Goal: Task Accomplishment & Management: Use online tool/utility

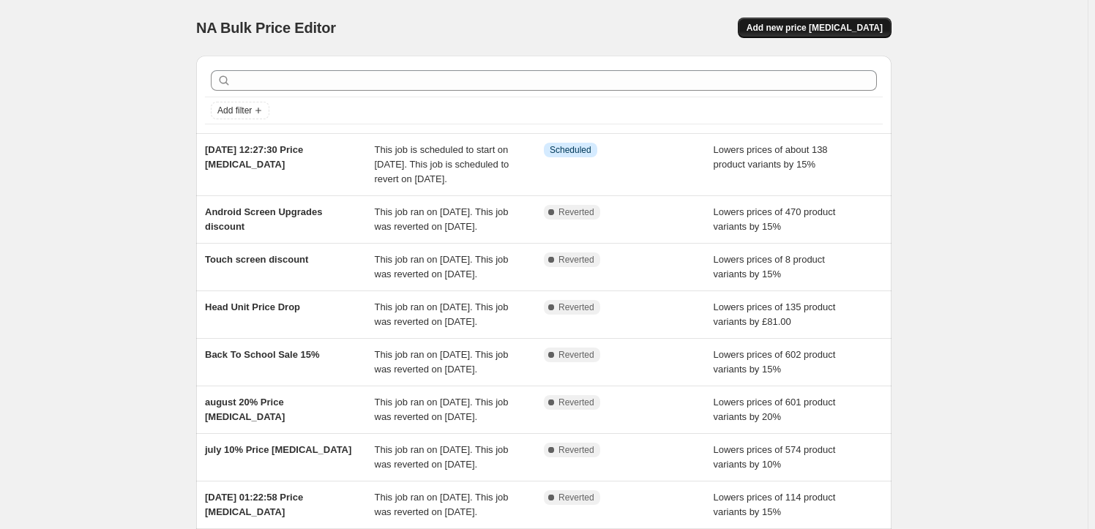
click at [779, 33] on button "Add new price [MEDICAL_DATA]" at bounding box center [815, 28] width 154 height 20
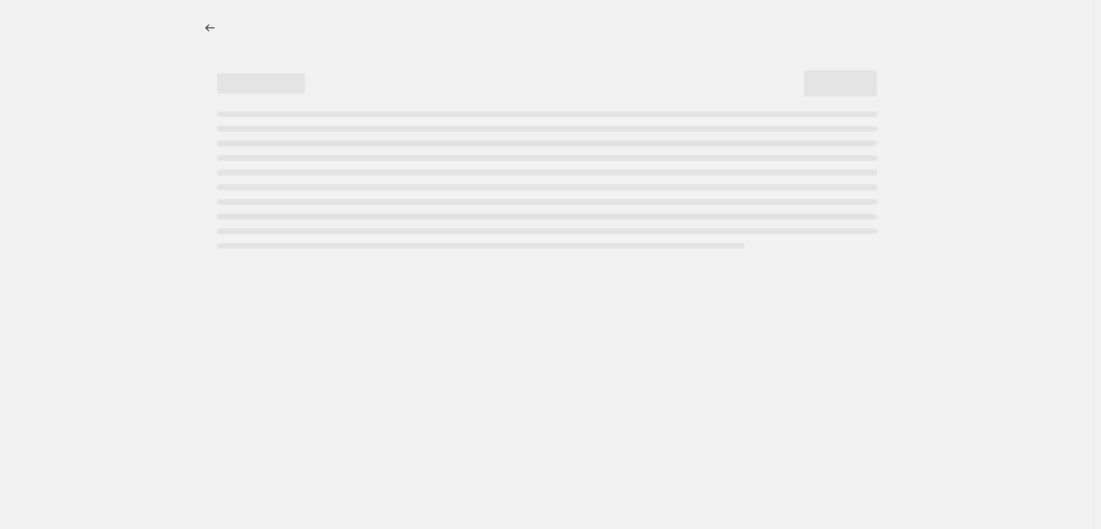
select select "percentage"
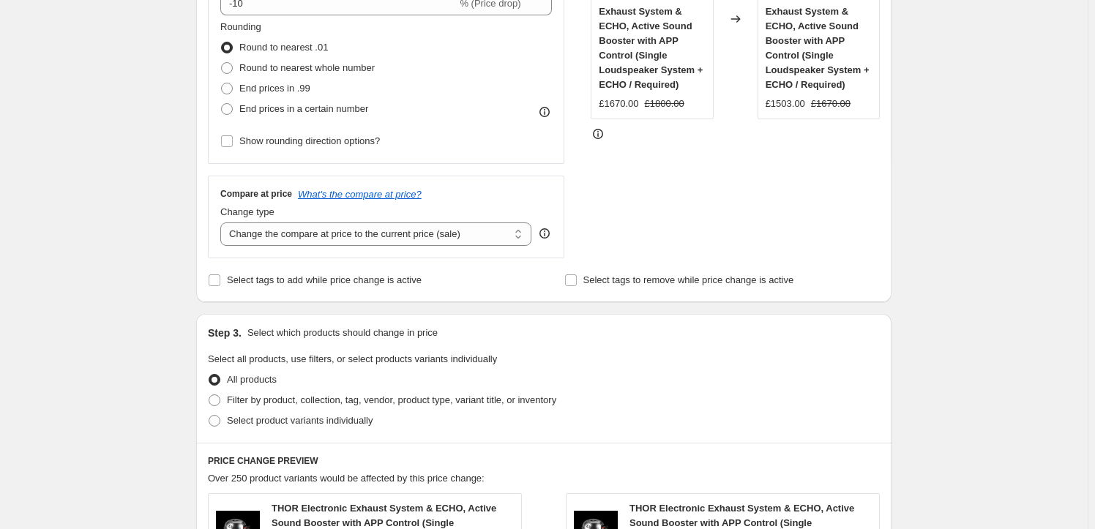
scroll to position [443, 0]
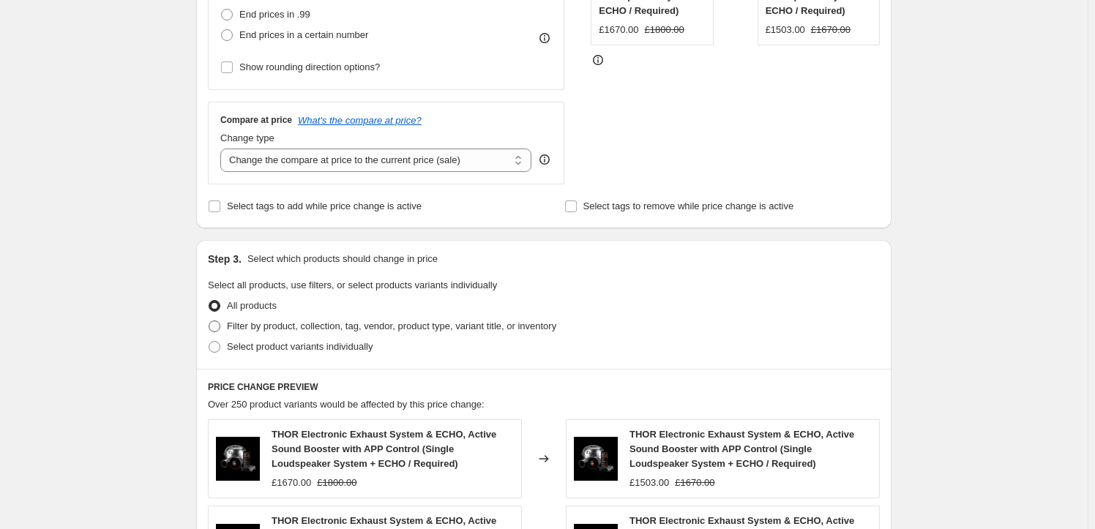
click at [403, 328] on span "Filter by product, collection, tag, vendor, product type, variant title, or inv…" at bounding box center [391, 326] width 329 height 11
click at [209, 321] on input "Filter by product, collection, tag, vendor, product type, variant title, or inv…" at bounding box center [209, 321] width 1 height 1
radio input "true"
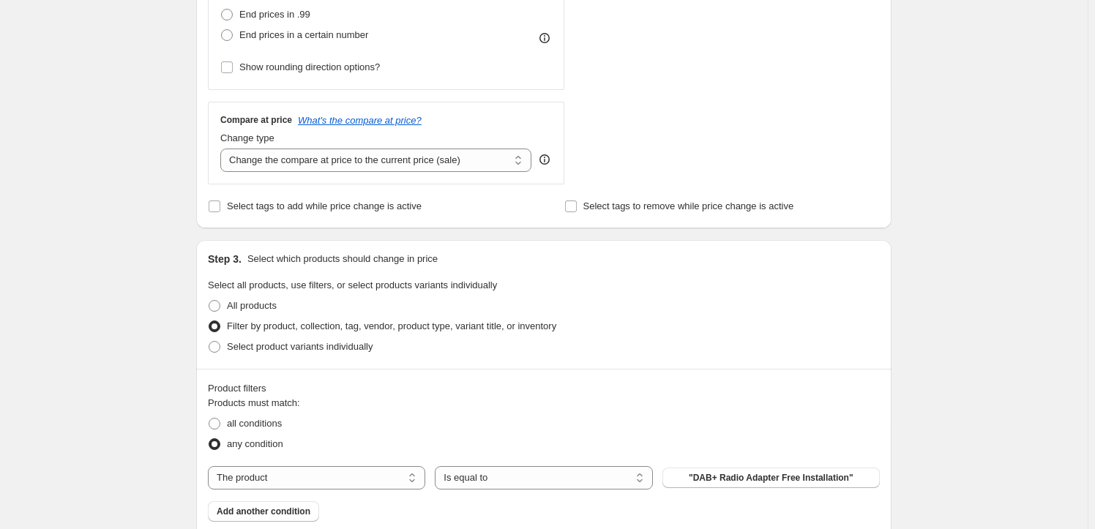
scroll to position [665, 0]
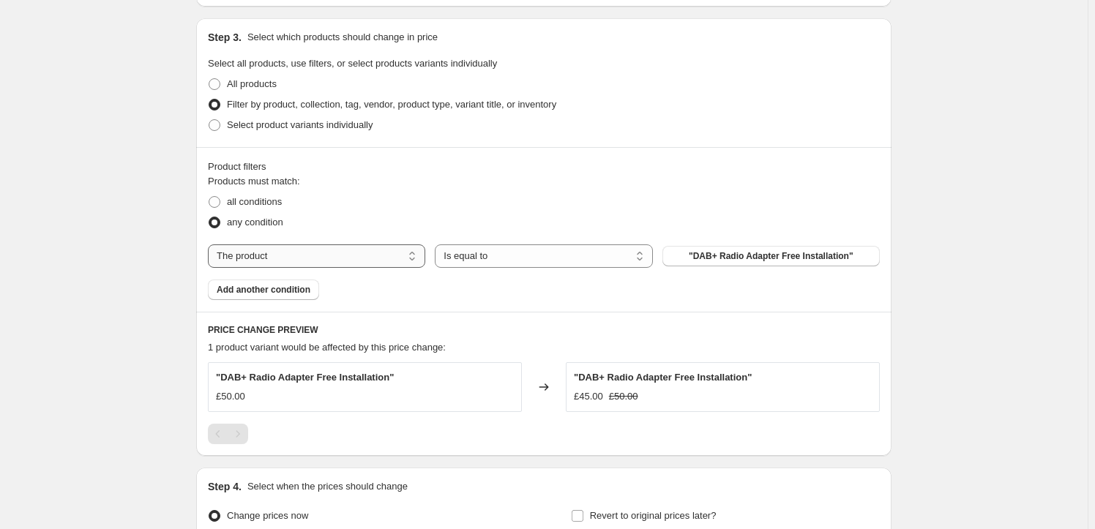
click at [290, 252] on select "The product The product's collection The product's tag The product's vendor The…" at bounding box center [316, 255] width 217 height 23
select select "tag"
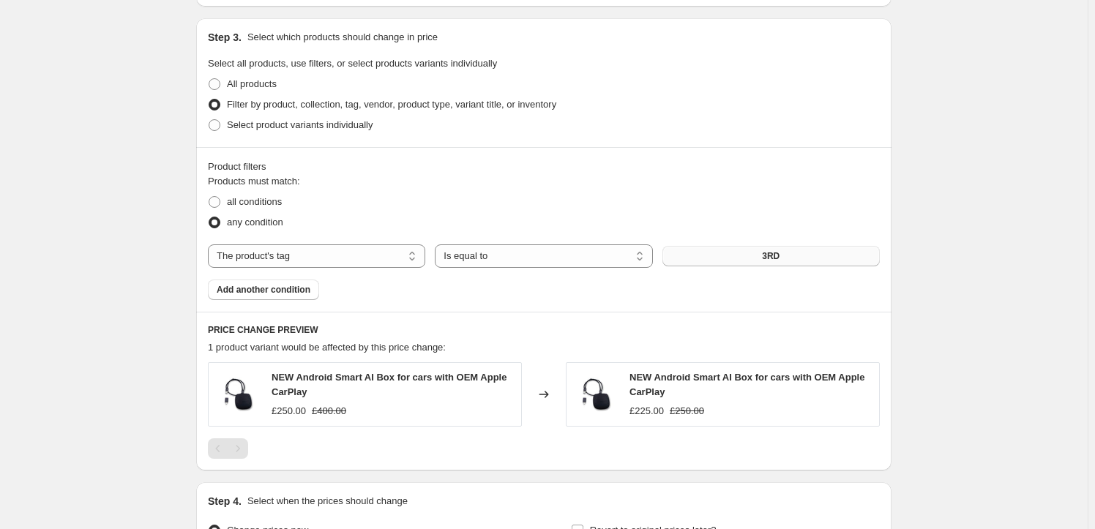
click at [729, 250] on button "3RD" at bounding box center [770, 256] width 217 height 20
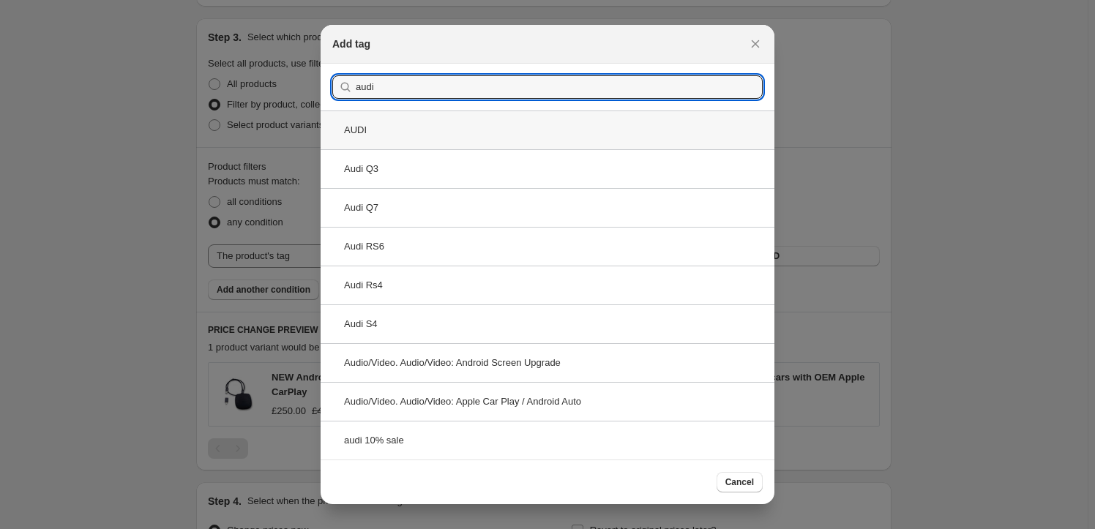
type input "audi"
click at [546, 138] on div "AUDI" at bounding box center [548, 130] width 454 height 39
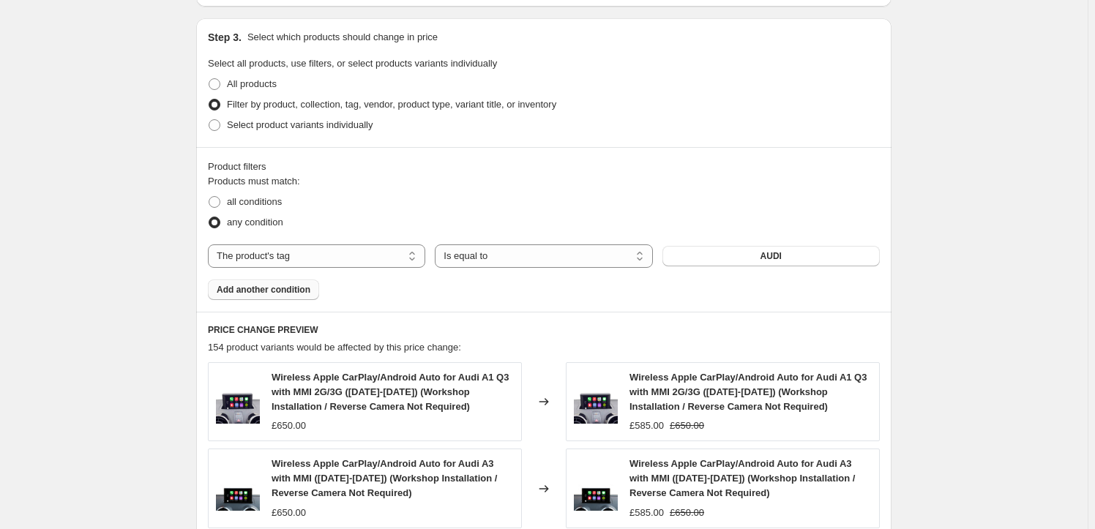
click at [233, 296] on button "Add another condition" at bounding box center [263, 290] width 111 height 20
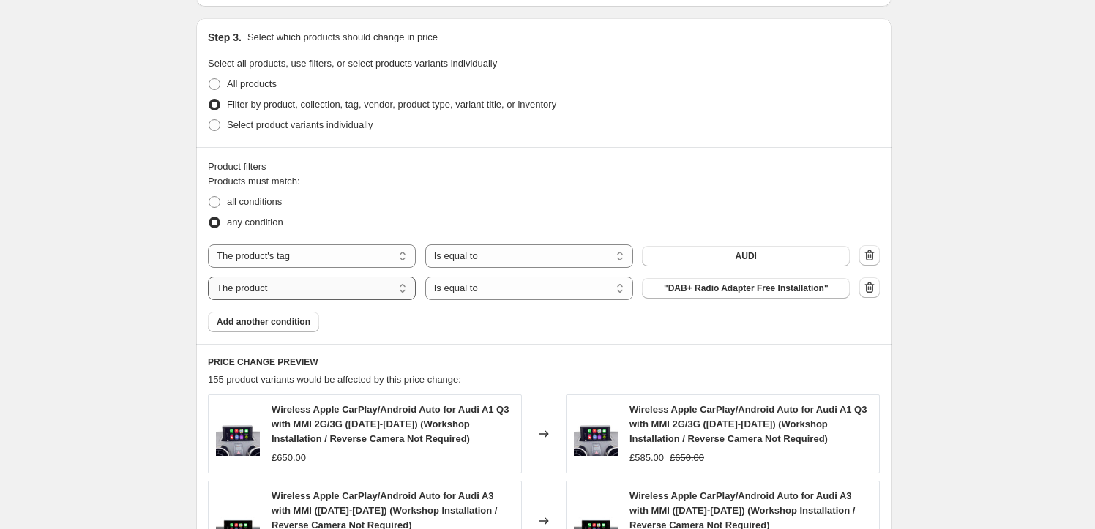
click at [285, 288] on select "The product The product's collection The product's tag The product's vendor The…" at bounding box center [312, 288] width 208 height 23
select select "tag"
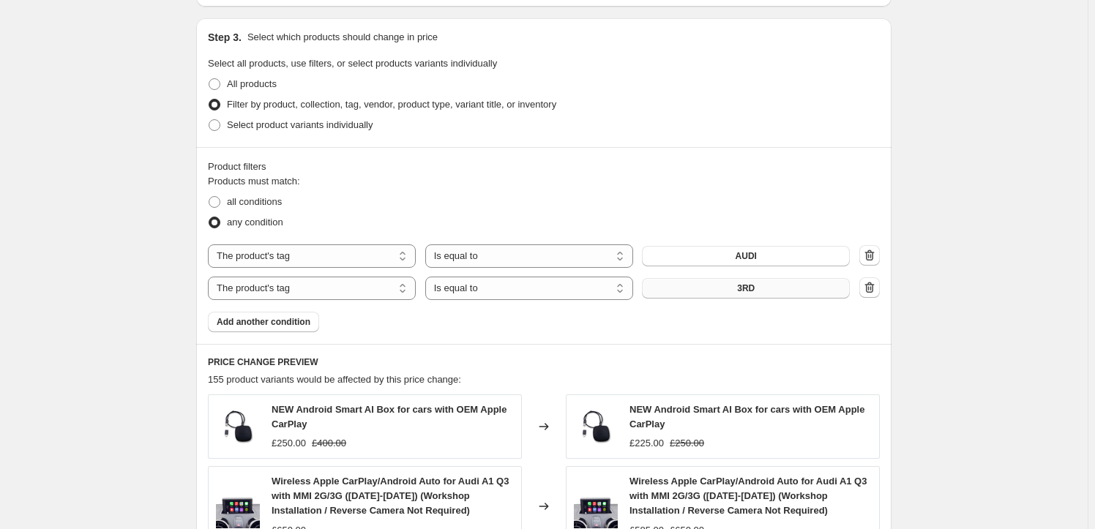
click at [830, 282] on button "3RD" at bounding box center [746, 288] width 208 height 20
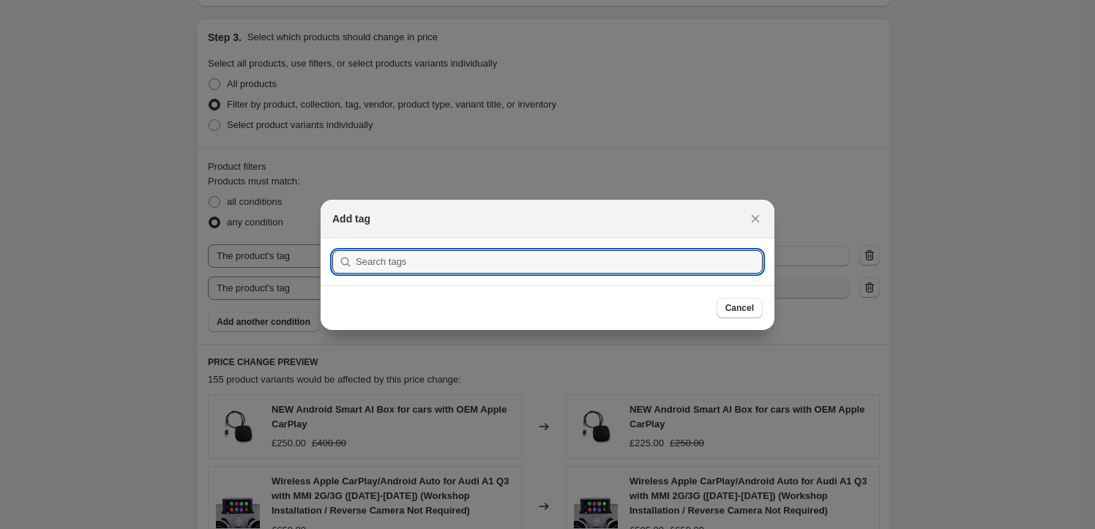
scroll to position [0, 0]
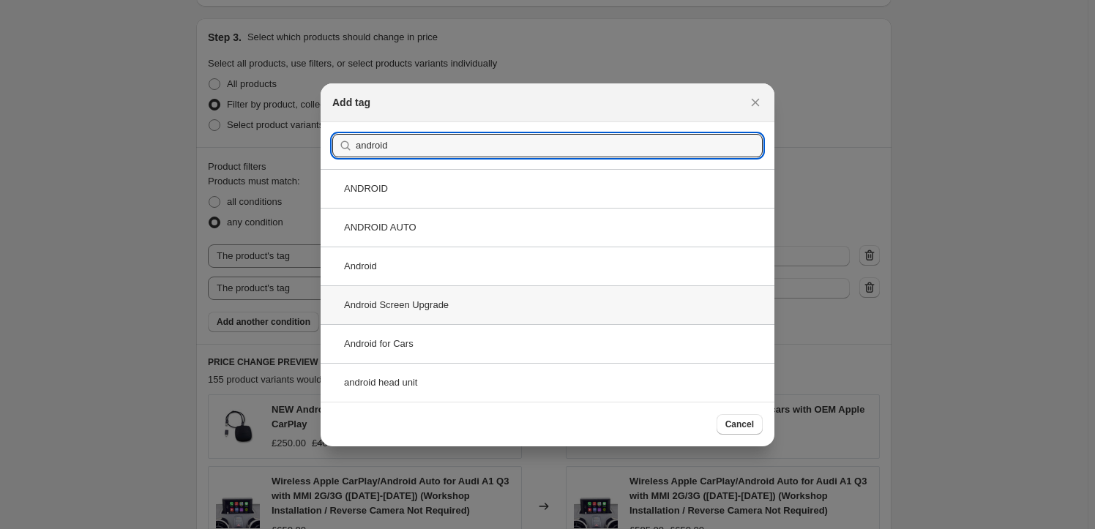
type input "android"
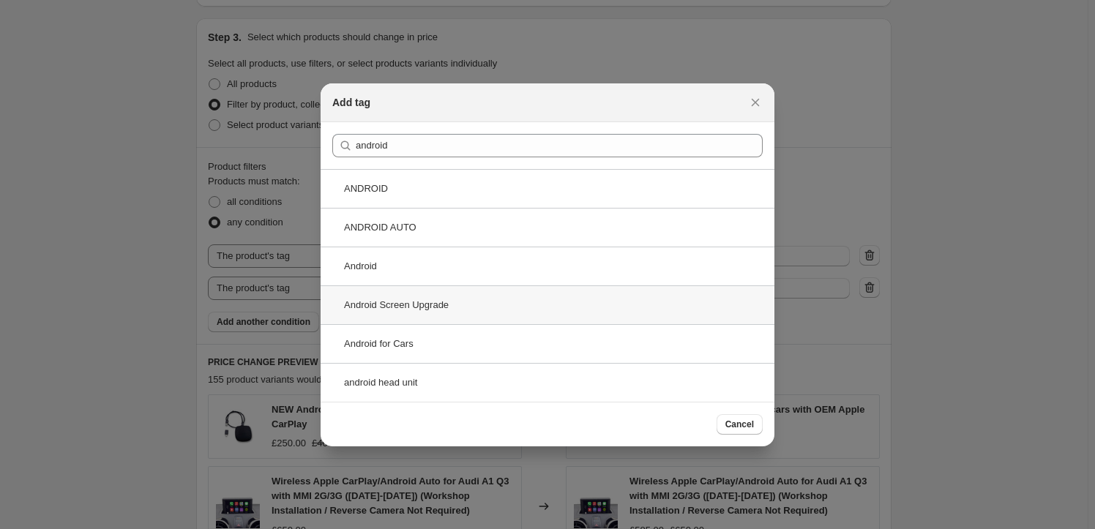
click at [605, 299] on div "Android Screen Upgrade" at bounding box center [548, 304] width 454 height 39
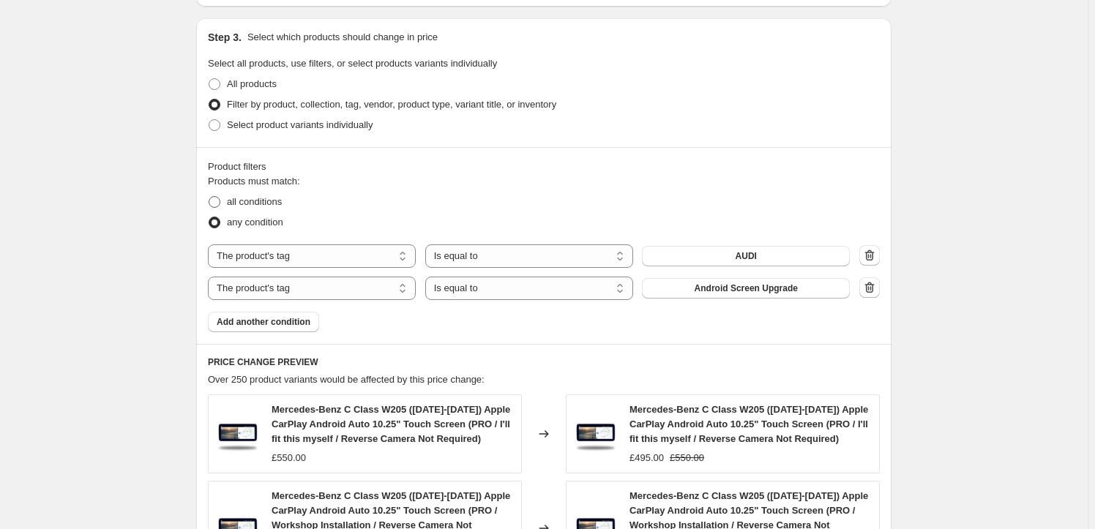
click at [215, 197] on span at bounding box center [215, 202] width 12 height 12
click at [209, 197] on input "all conditions" at bounding box center [209, 196] width 1 height 1
radio input "true"
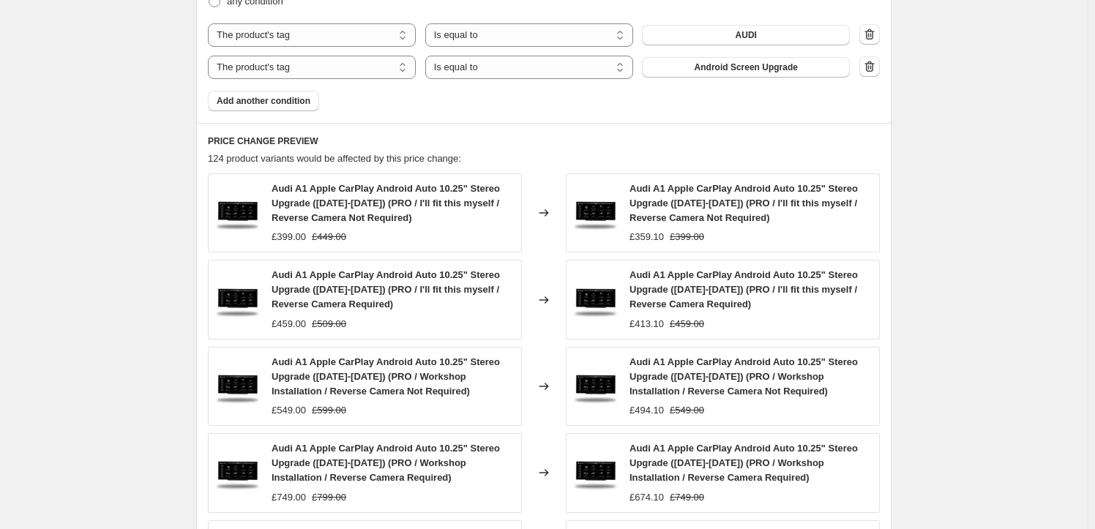
scroll to position [1109, 0]
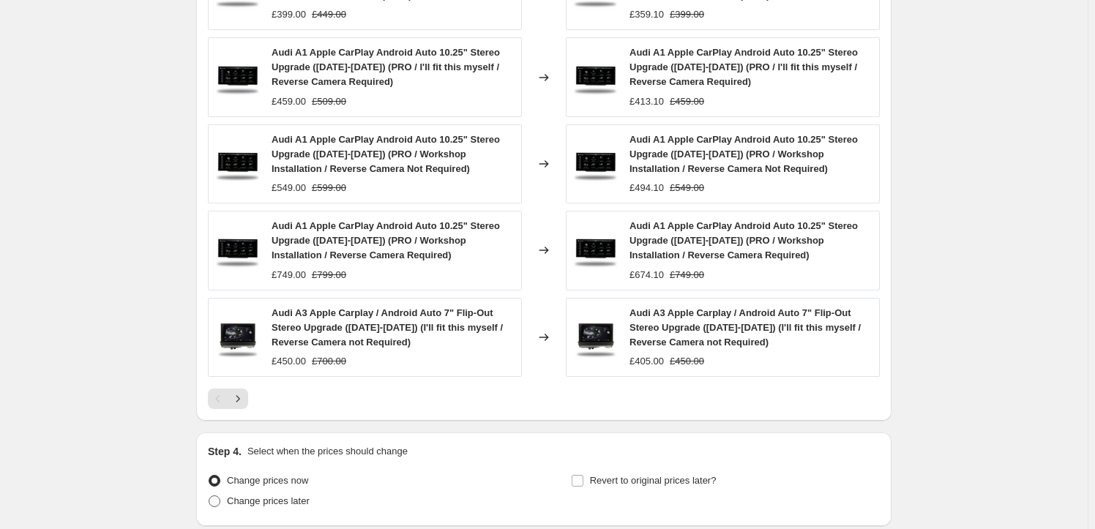
click at [245, 393] on icon "Next" at bounding box center [238, 399] width 15 height 15
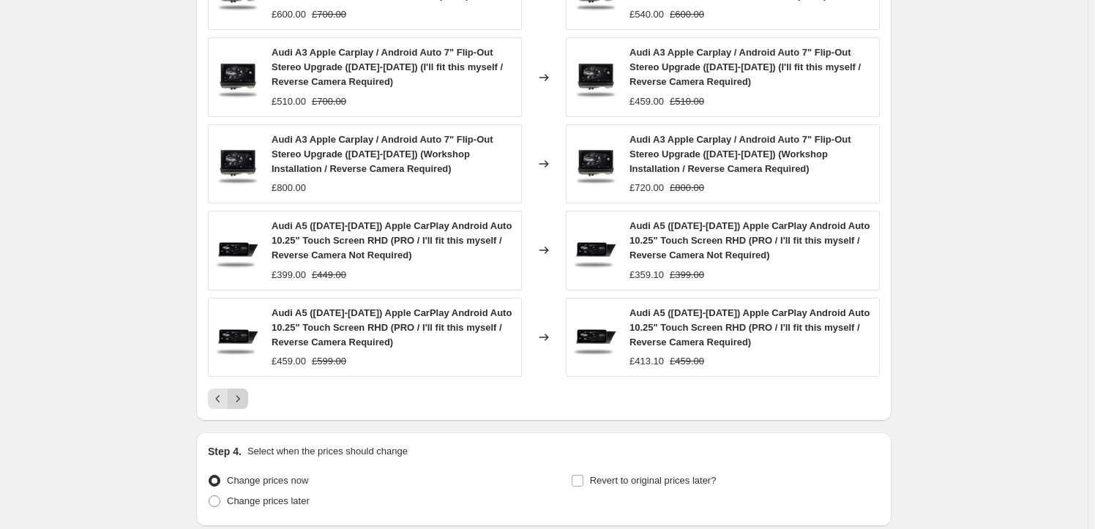
click at [239, 399] on icon "Next" at bounding box center [238, 399] width 15 height 15
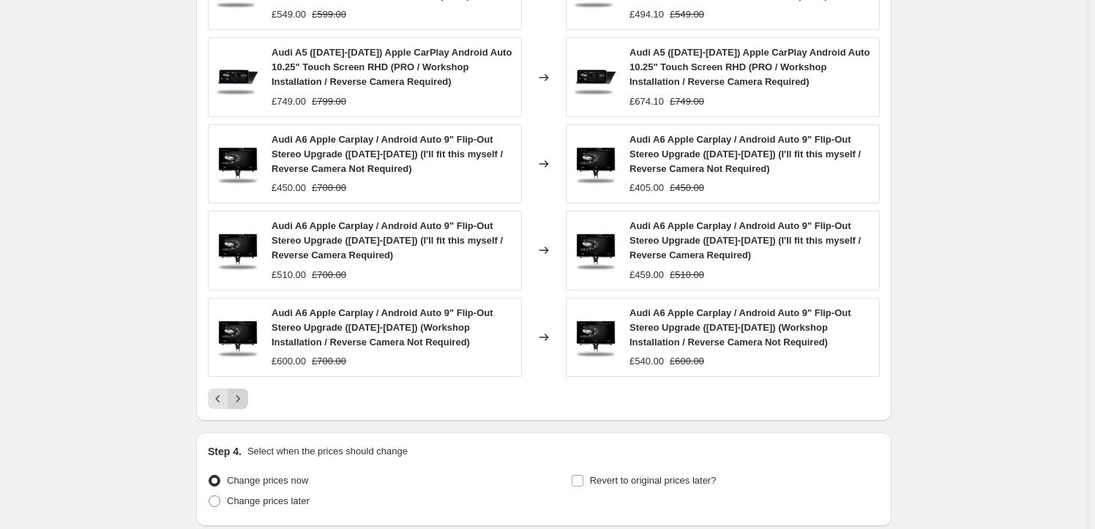
click at [239, 399] on icon "Next" at bounding box center [238, 399] width 15 height 15
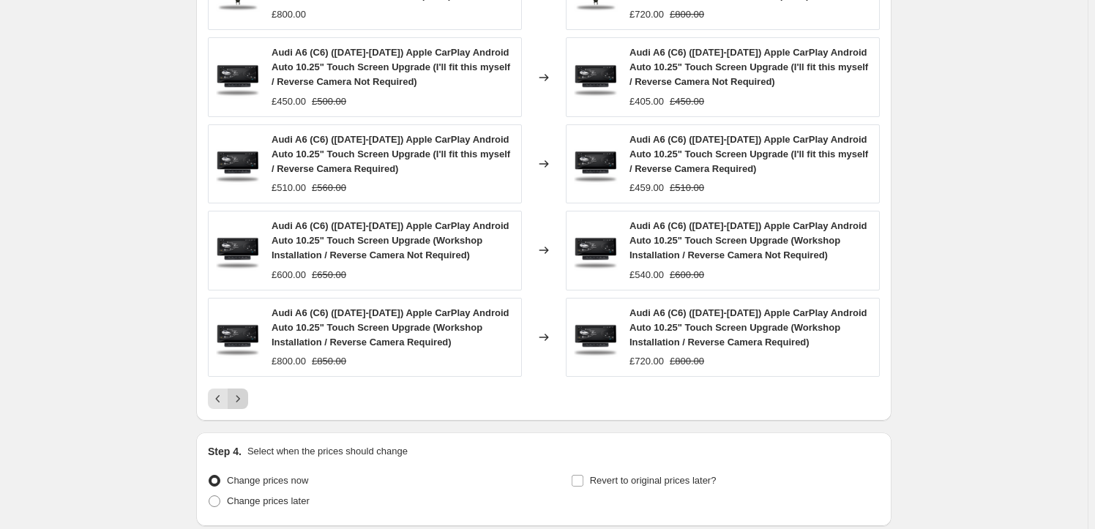
click at [239, 399] on icon "Next" at bounding box center [238, 399] width 15 height 15
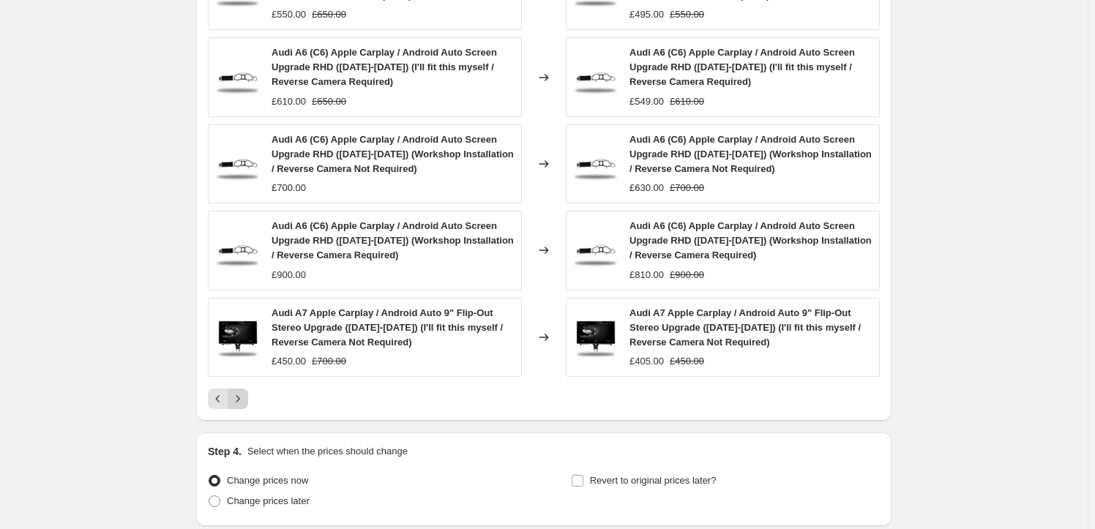
click at [239, 399] on icon "Next" at bounding box center [238, 399] width 15 height 15
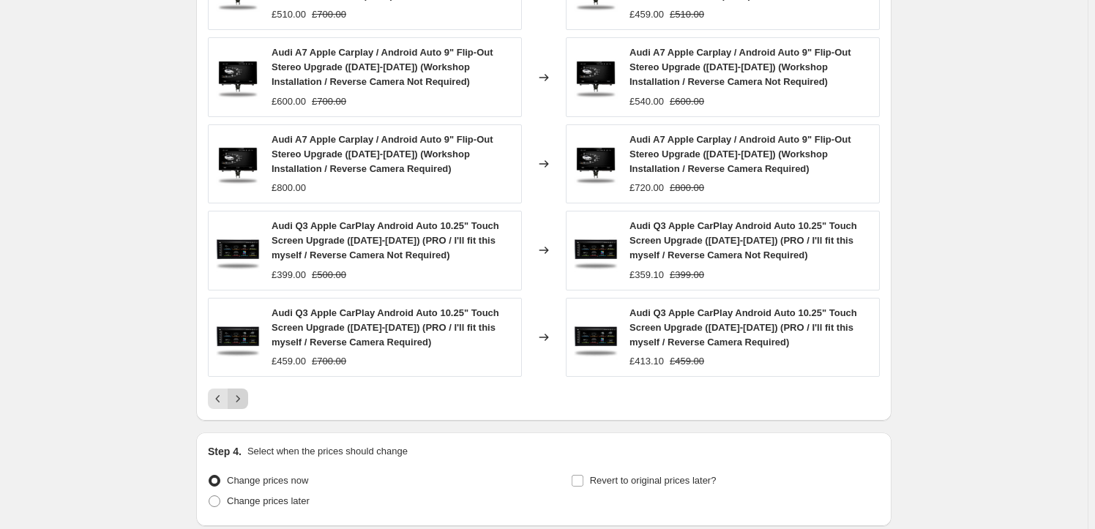
click at [239, 399] on icon "Next" at bounding box center [238, 399] width 15 height 15
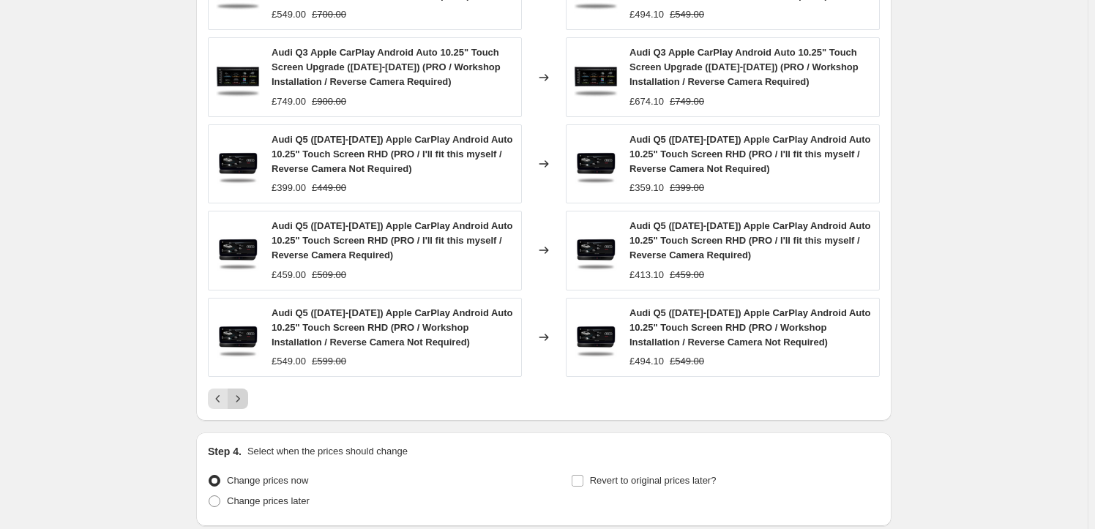
click at [239, 399] on icon "Next" at bounding box center [238, 399] width 15 height 15
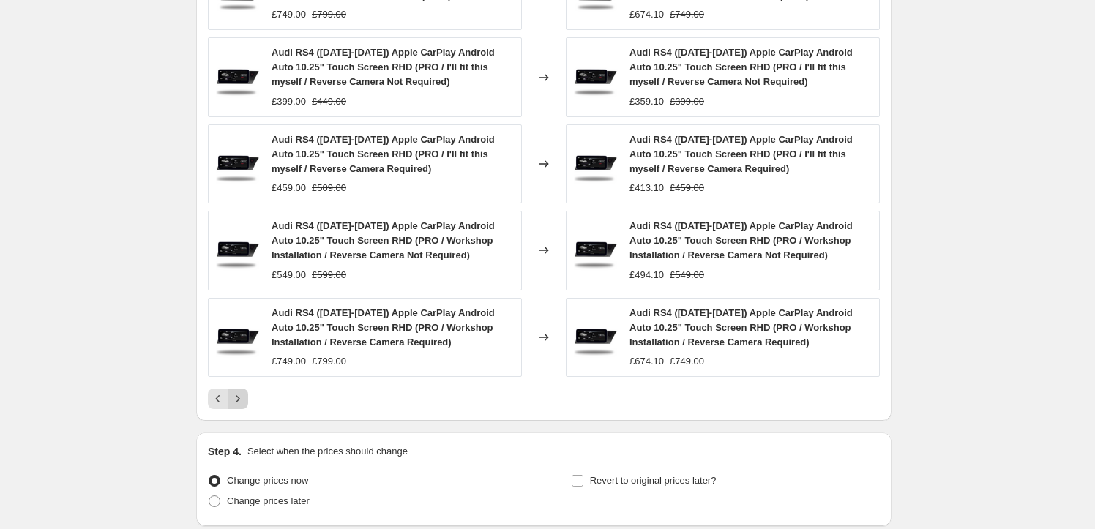
click at [239, 399] on icon "Next" at bounding box center [238, 399] width 15 height 15
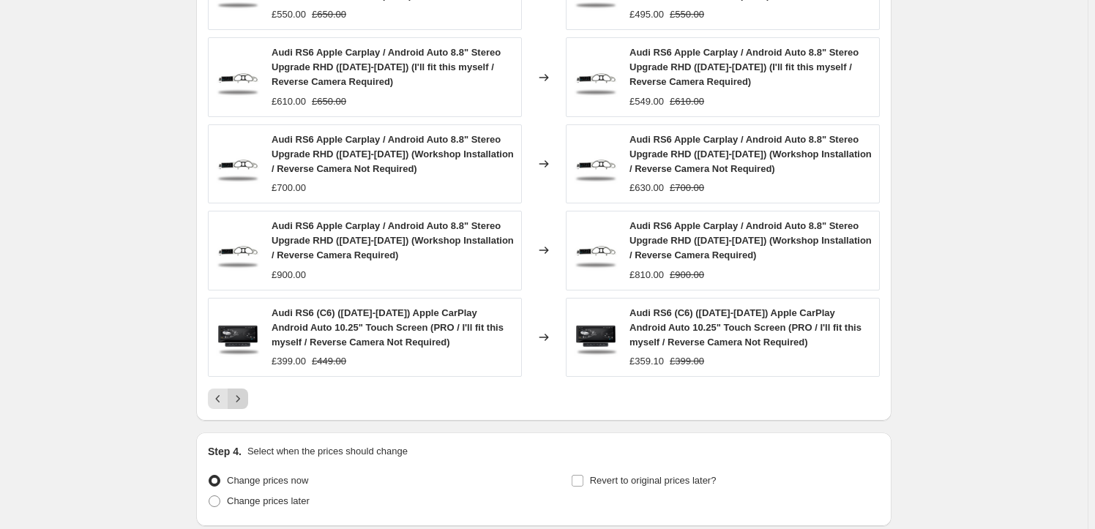
click at [239, 399] on icon "Next" at bounding box center [238, 399] width 15 height 15
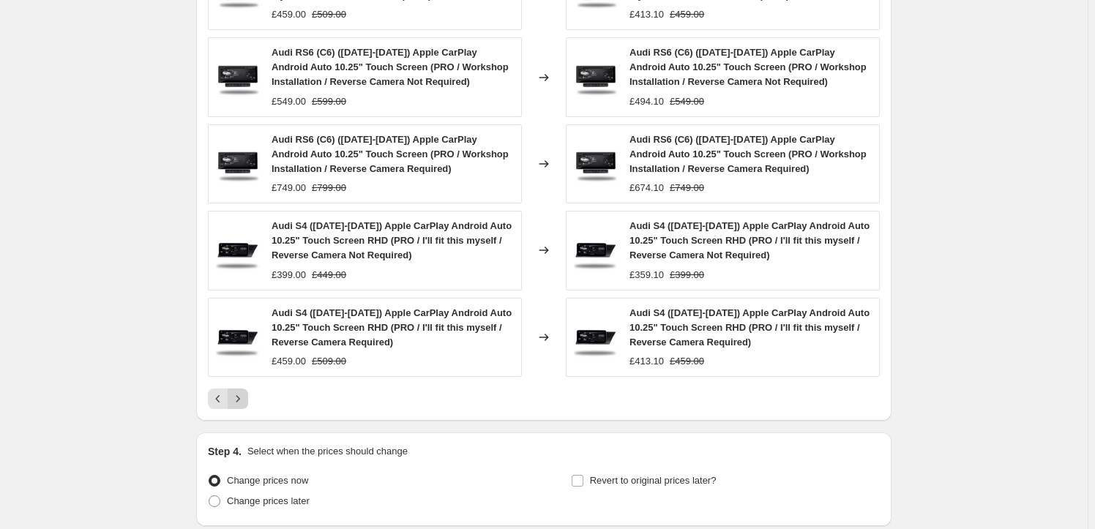
click at [239, 399] on icon "Next" at bounding box center [238, 399] width 15 height 15
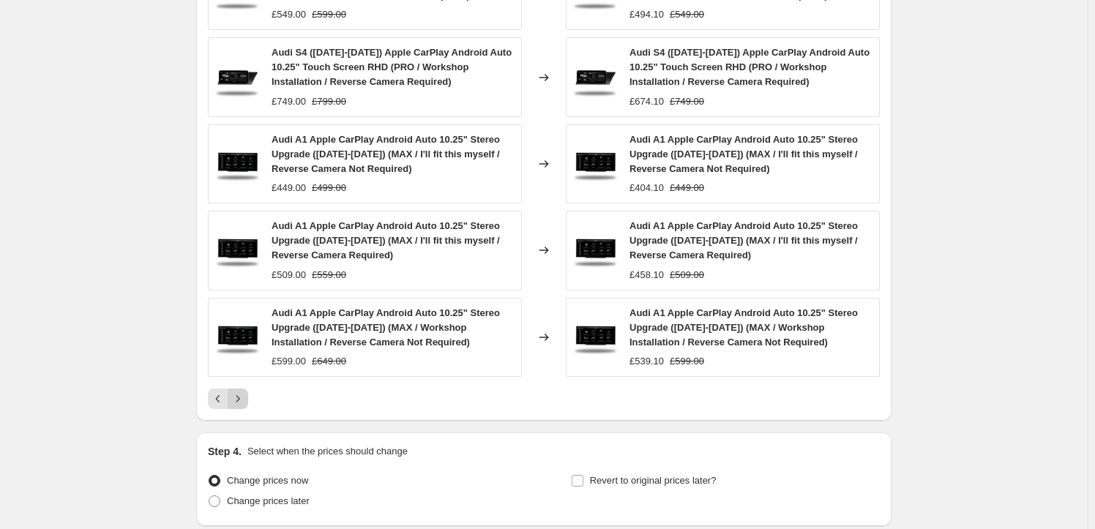
click at [239, 399] on icon "Next" at bounding box center [238, 399] width 15 height 15
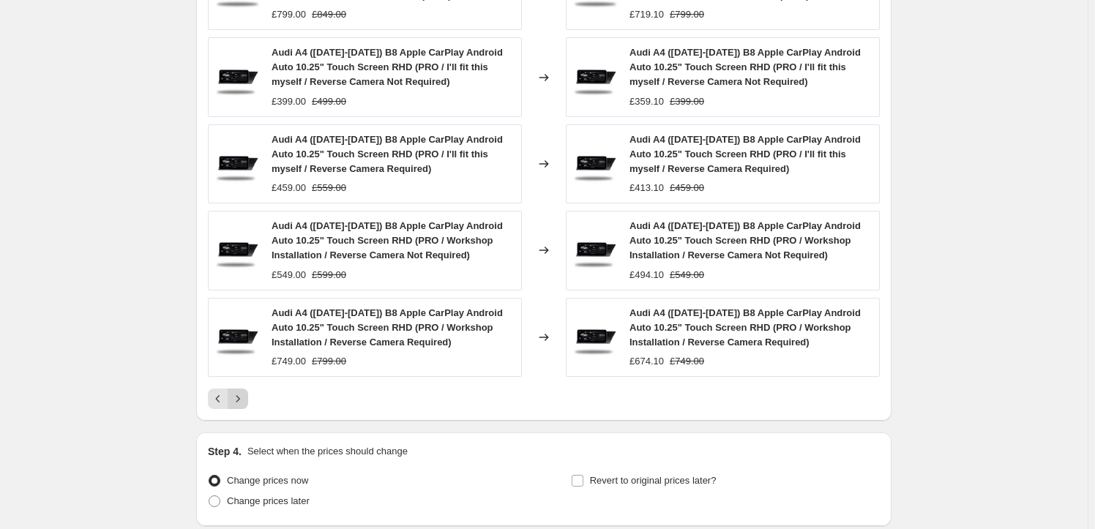
click at [239, 399] on icon "Next" at bounding box center [238, 399] width 15 height 15
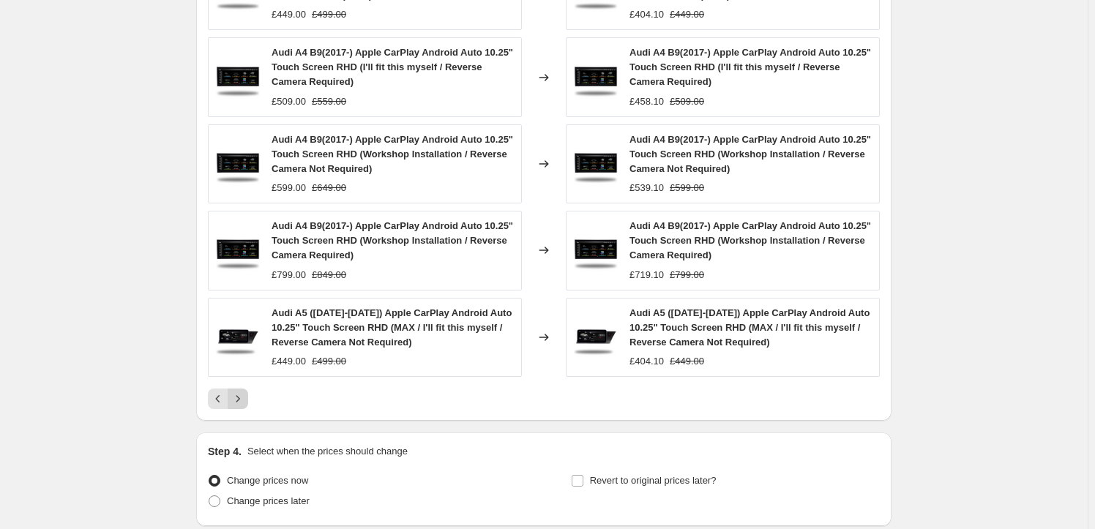
click at [239, 399] on icon "Next" at bounding box center [238, 399] width 15 height 15
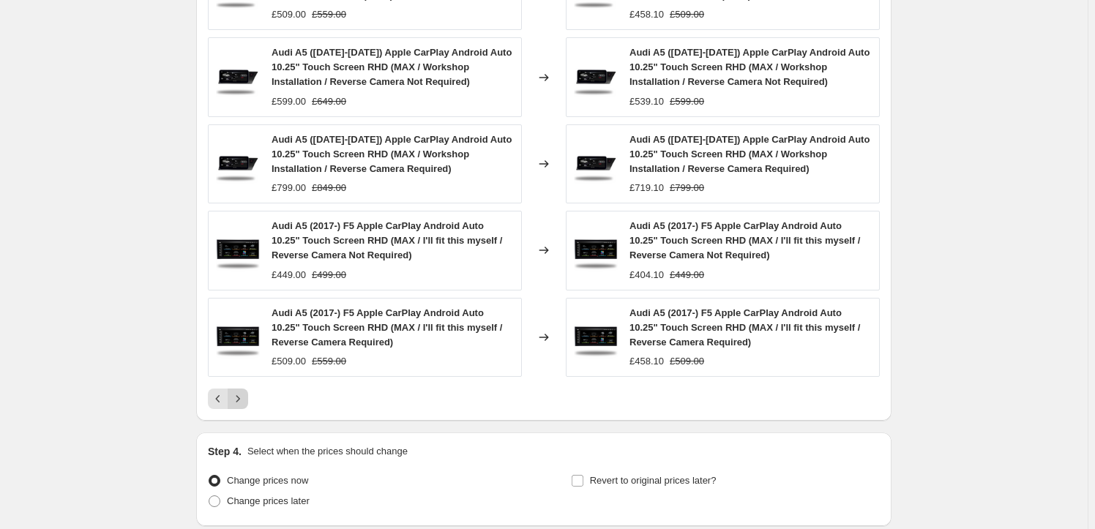
click at [239, 399] on icon "Next" at bounding box center [238, 399] width 15 height 15
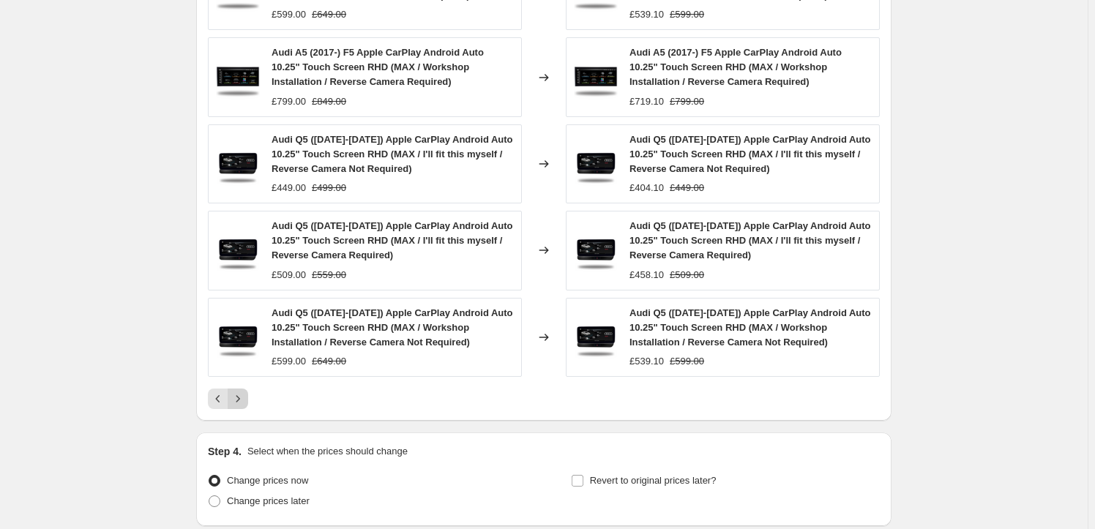
click at [239, 399] on icon "Next" at bounding box center [238, 399] width 15 height 15
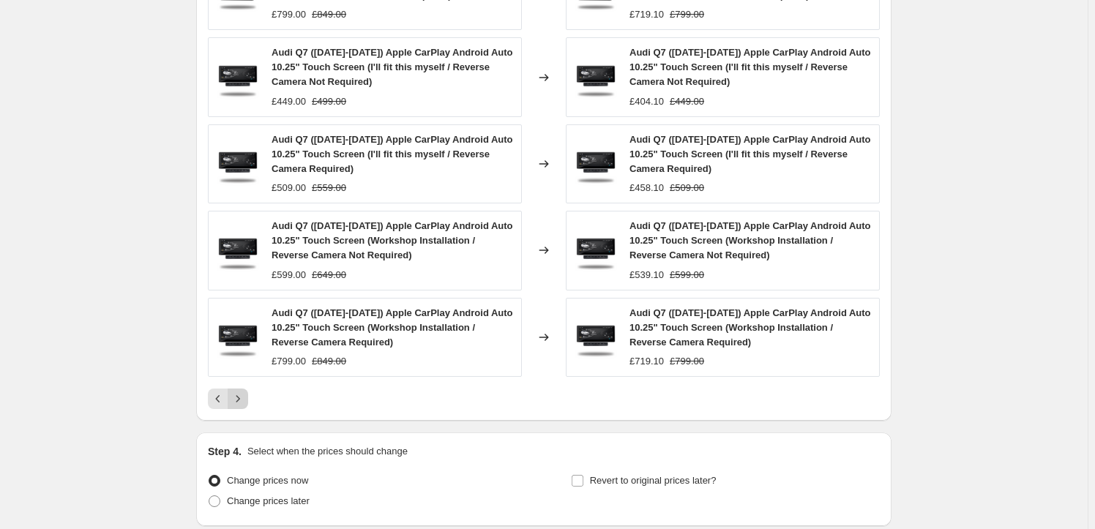
click at [239, 399] on icon "Next" at bounding box center [238, 399] width 15 height 15
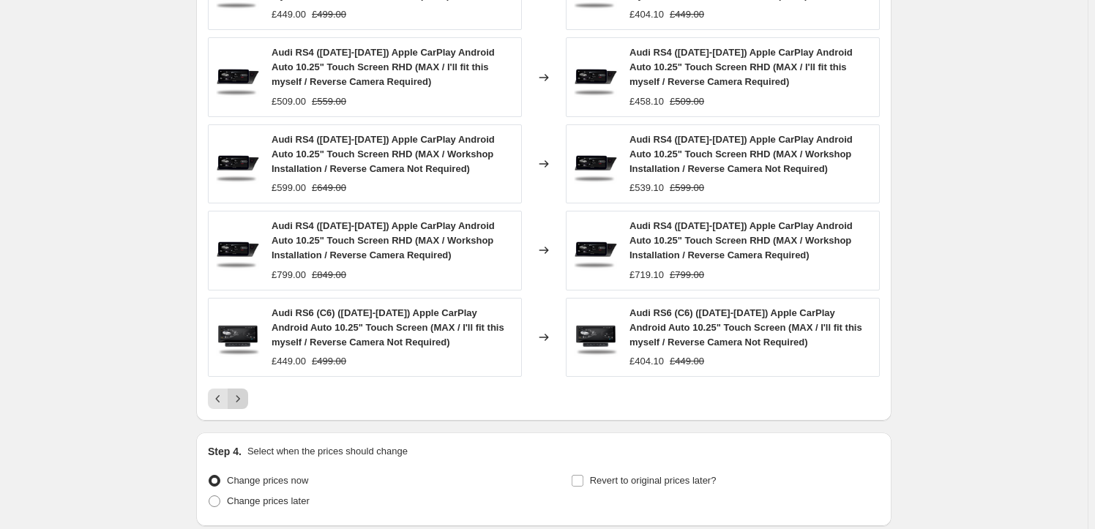
click at [239, 399] on icon "Next" at bounding box center [238, 399] width 15 height 15
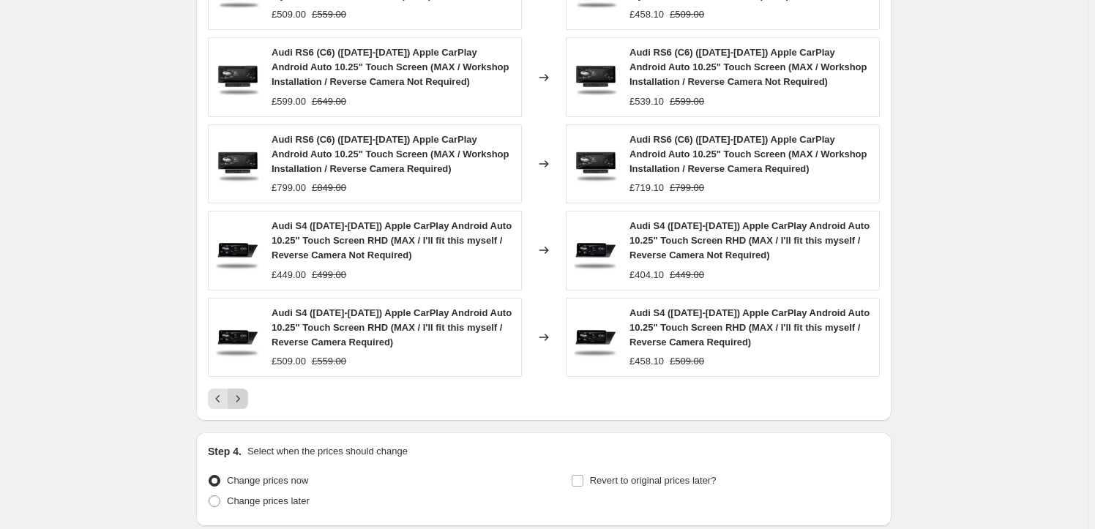
click at [239, 399] on icon "Next" at bounding box center [238, 399] width 15 height 15
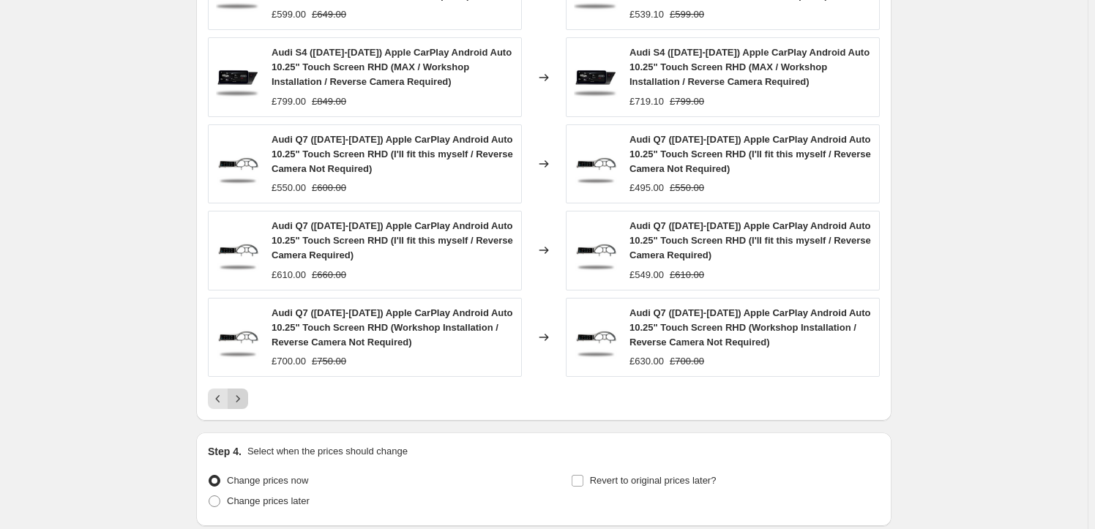
click at [239, 399] on icon "Next" at bounding box center [238, 399] width 15 height 15
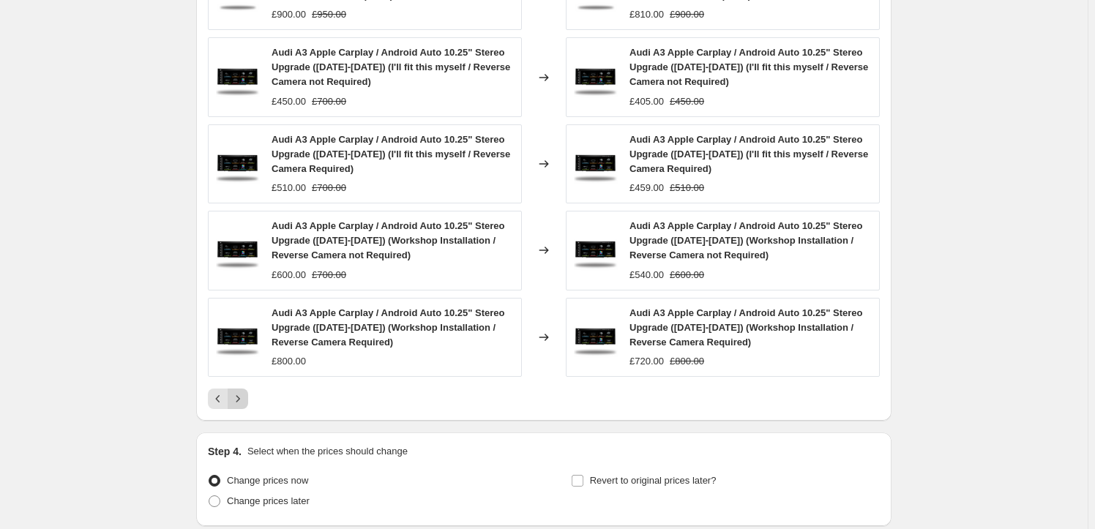
click at [239, 399] on icon "Next" at bounding box center [238, 399] width 15 height 15
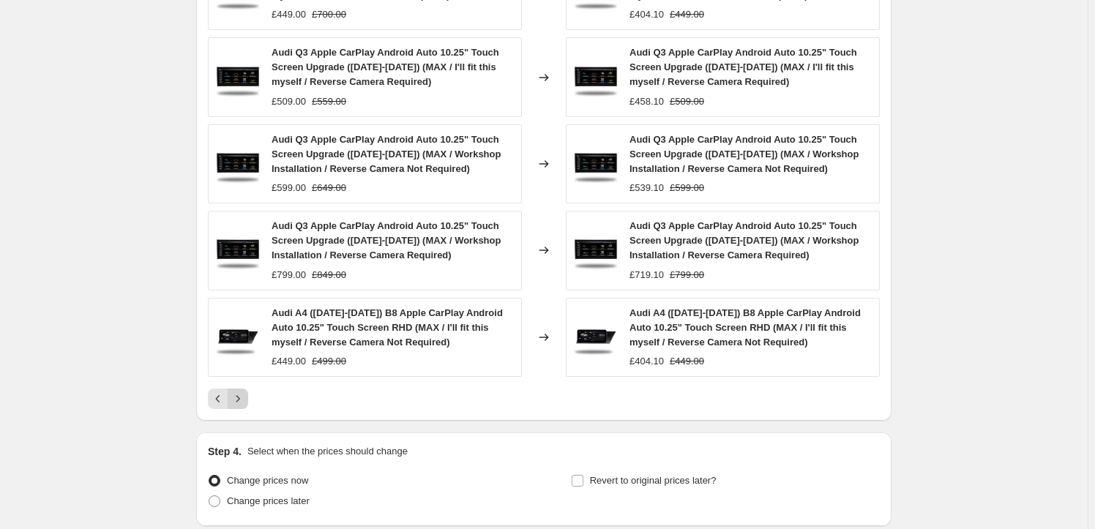
click at [239, 399] on icon "Next" at bounding box center [238, 399] width 15 height 15
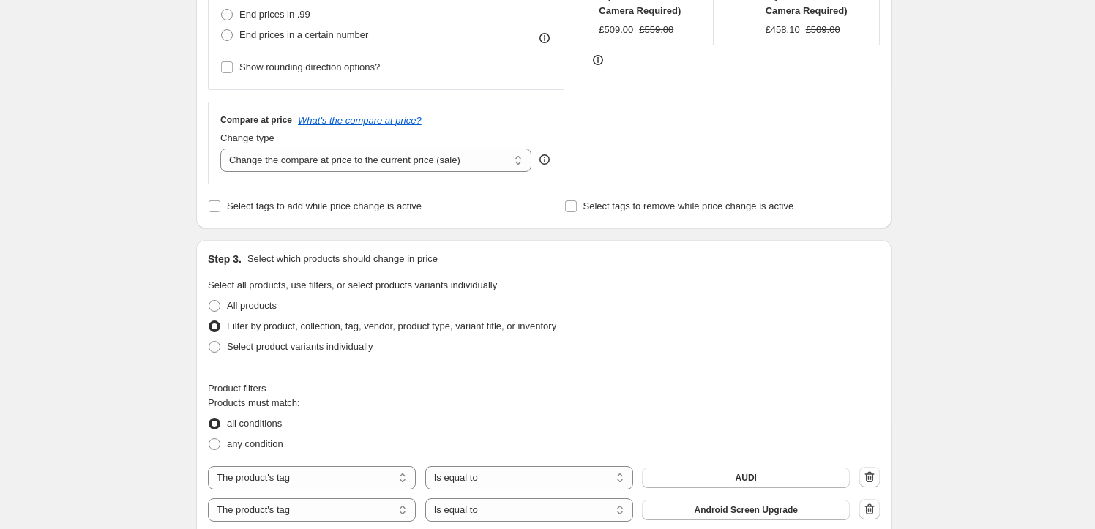
scroll to position [221, 0]
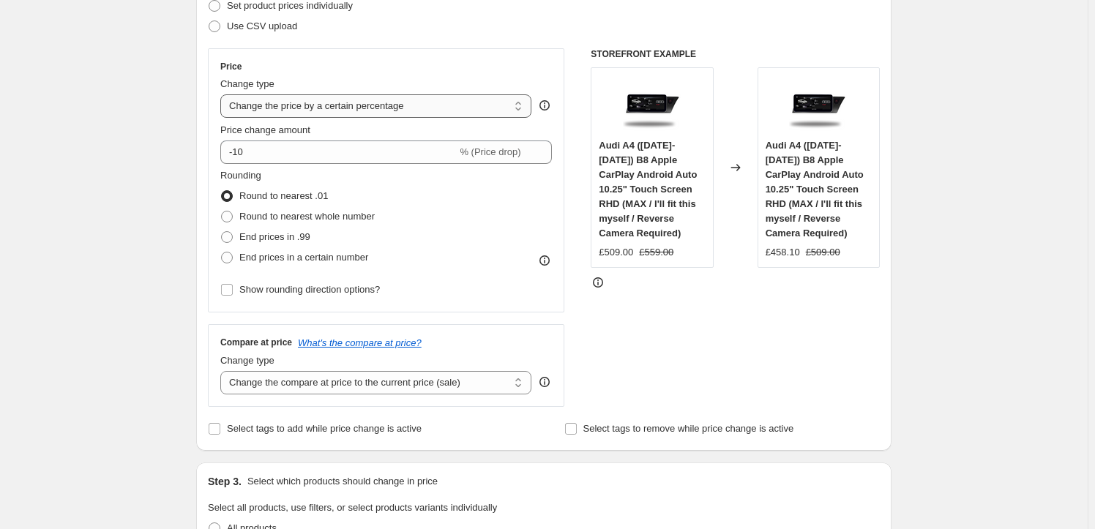
click at [376, 97] on select "Change the price to a certain amount Change the price by a certain amount Chang…" at bounding box center [375, 105] width 311 height 23
click at [261, 231] on span "End prices in .99" at bounding box center [274, 236] width 71 height 11
click at [222, 231] on input "End prices in .99" at bounding box center [221, 231] width 1 height 1
radio input "true"
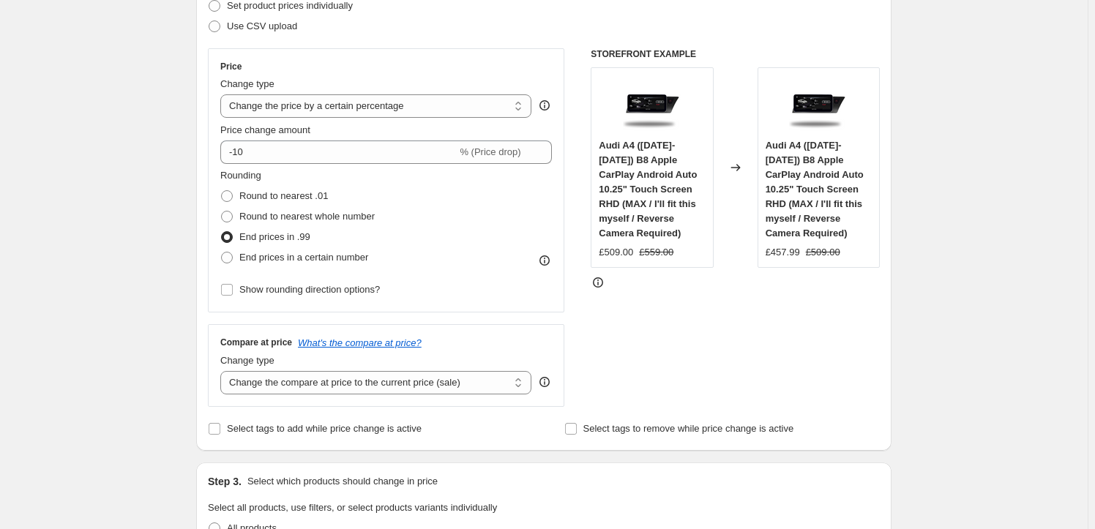
scroll to position [443, 0]
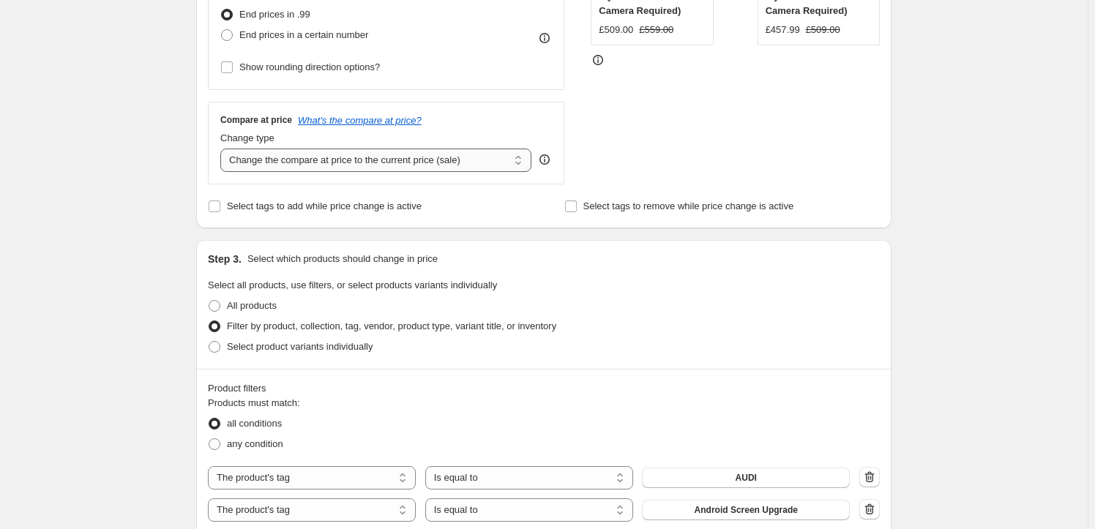
click at [321, 152] on select "Change the compare at price to the current price (sale) Change the compare at p…" at bounding box center [375, 160] width 311 height 23
select select "no_change"
click at [223, 149] on select "Change the compare at price to the current price (sale) Change the compare at p…" at bounding box center [375, 160] width 311 height 23
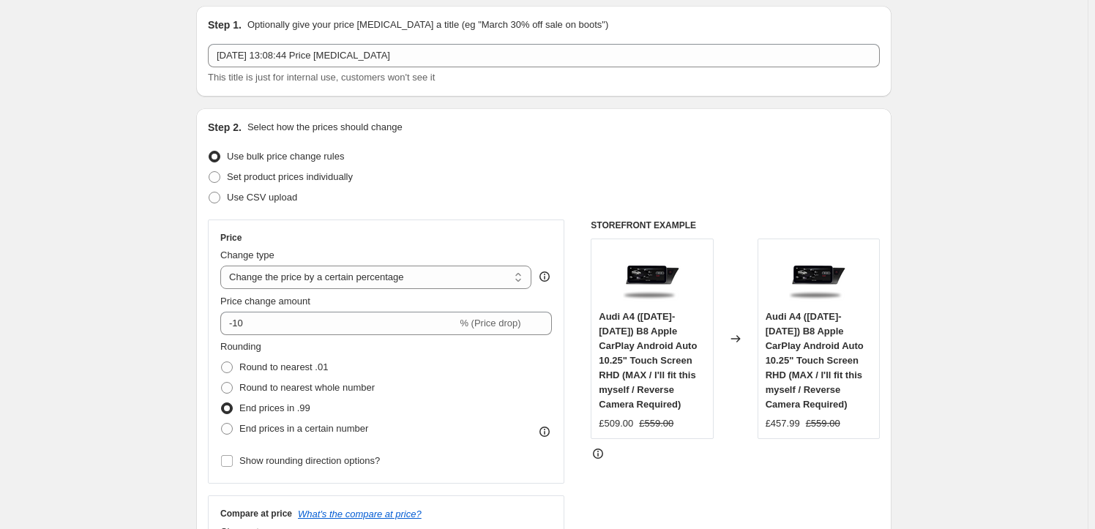
scroll to position [0, 0]
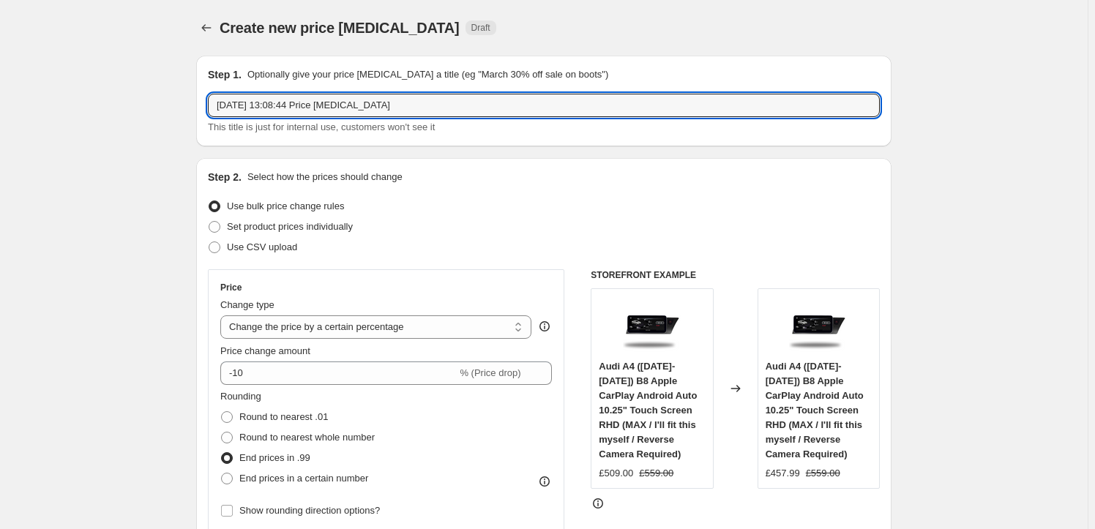
drag, startPoint x: 471, startPoint y: 108, endPoint x: 151, endPoint y: 112, distance: 320.6
click at [222, 106] on input "audi 10% sale [DATE]" at bounding box center [544, 105] width 672 height 23
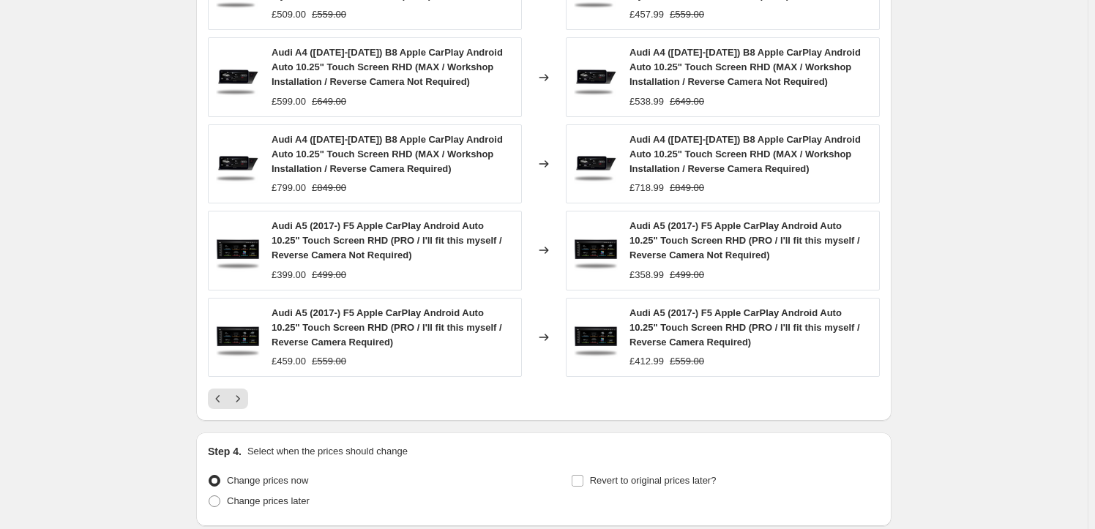
scroll to position [1227, 0]
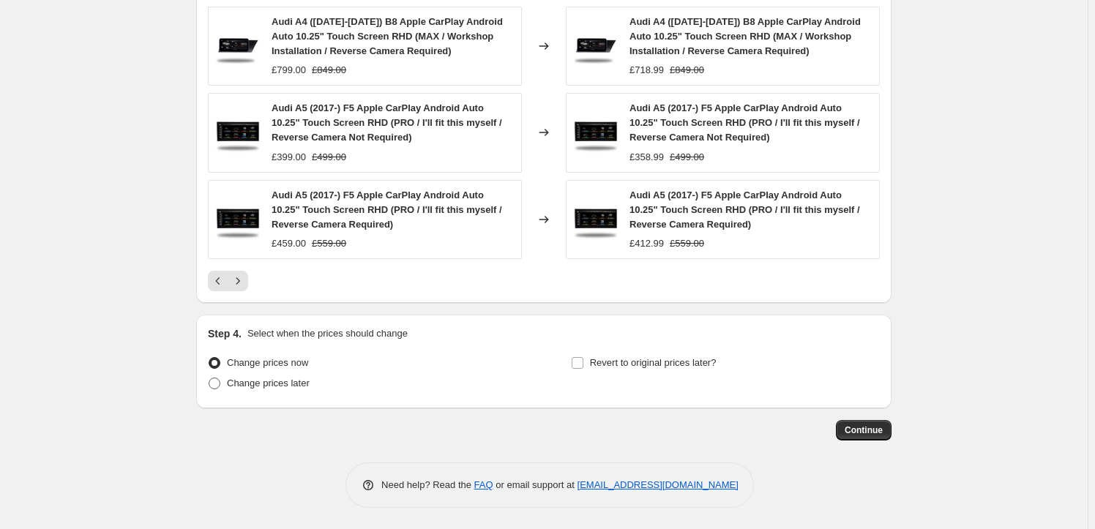
type input "Audi 10% sale [DATE]"
click at [265, 385] on span "Change prices later" at bounding box center [268, 383] width 83 height 11
click at [209, 378] on input "Change prices later" at bounding box center [209, 378] width 1 height 1
radio input "true"
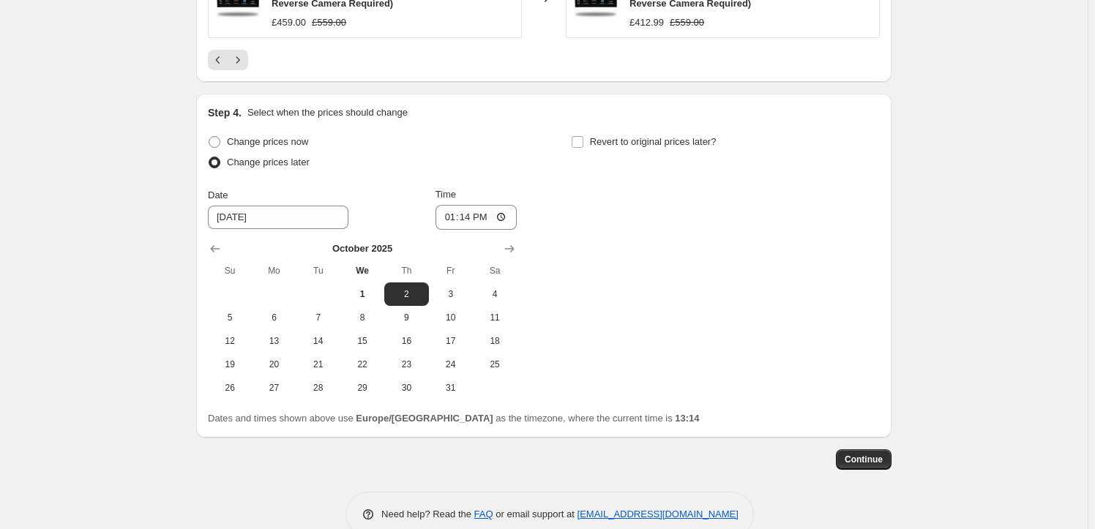
scroll to position [1448, 0]
click at [373, 298] on span "1" at bounding box center [362, 294] width 32 height 12
type input "[DATE]"
click at [475, 217] on input "13:14" at bounding box center [476, 216] width 82 height 25
type input "17:00"
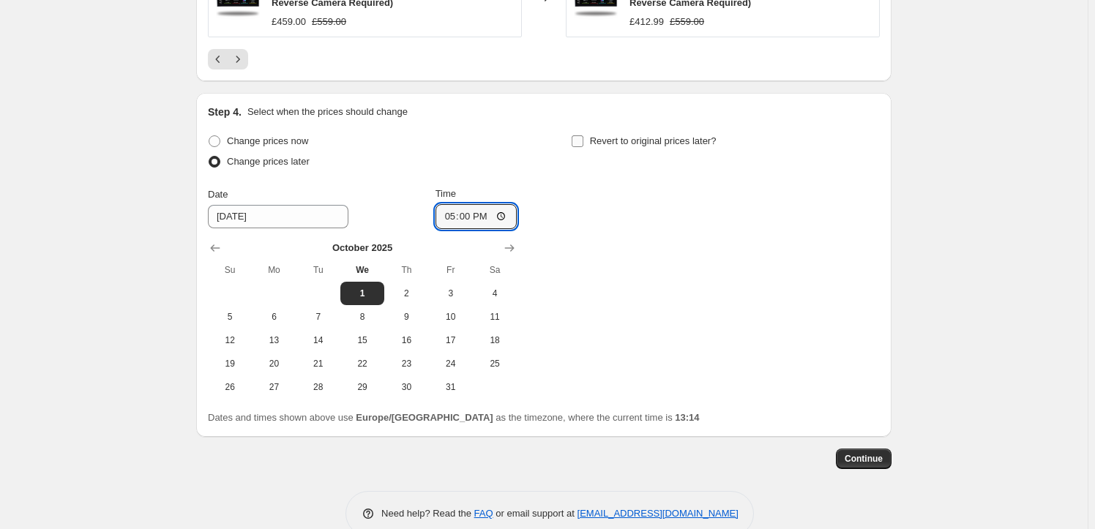
click at [580, 143] on input "Revert to original prices later?" at bounding box center [578, 141] width 12 height 12
checkbox input "true"
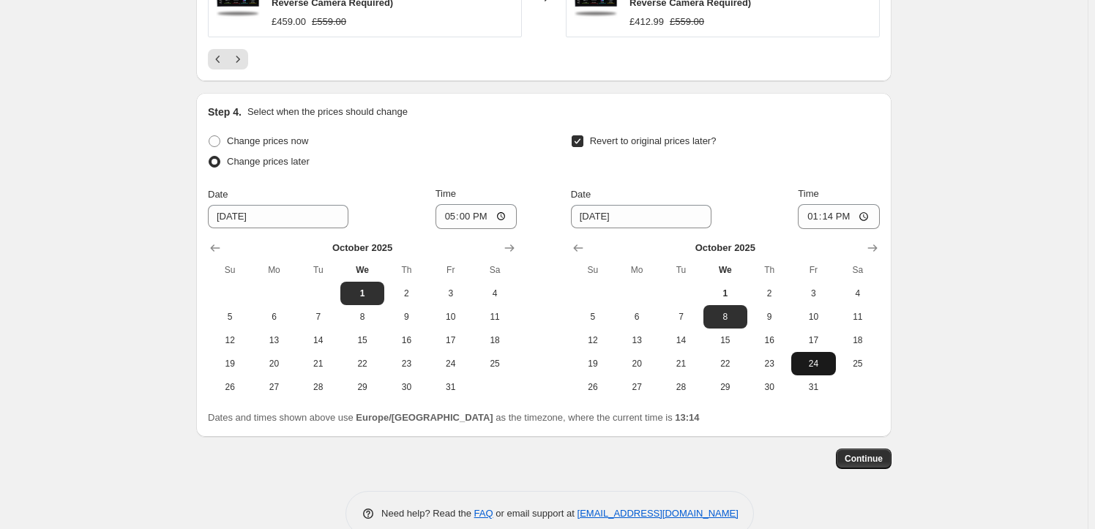
click at [805, 361] on span "24" at bounding box center [813, 364] width 32 height 12
type input "[DATE]"
click at [834, 215] on input "13:14" at bounding box center [839, 216] width 82 height 25
type input "17:00"
click at [859, 453] on span "Continue" at bounding box center [864, 459] width 38 height 12
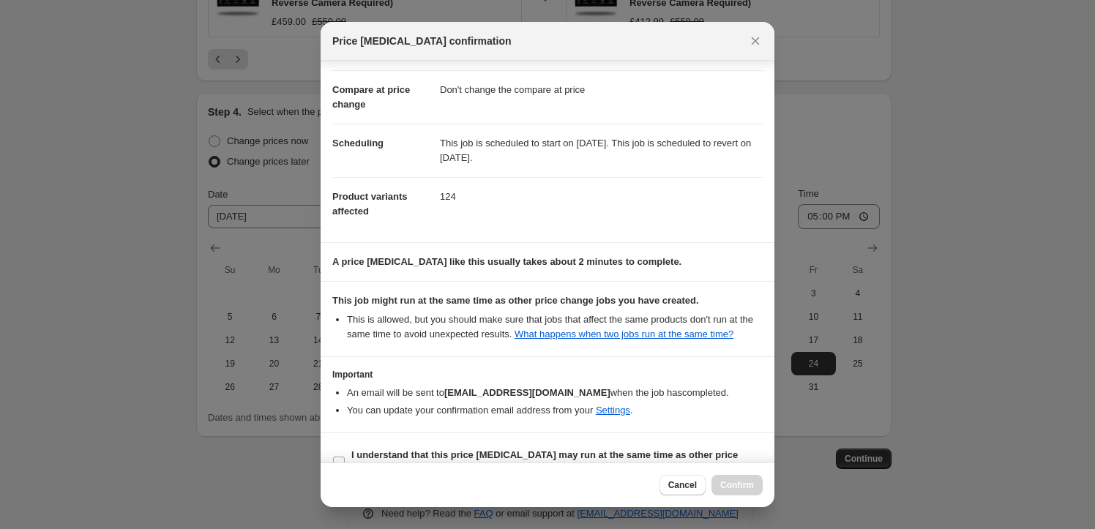
scroll to position [83, 0]
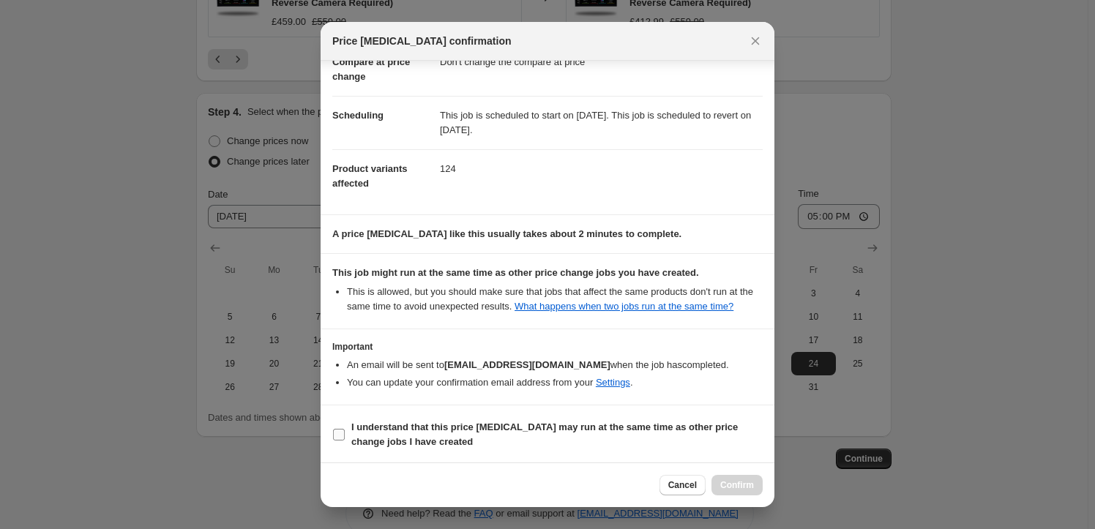
click at [377, 430] on b "I understand that this price [MEDICAL_DATA] may run at the same time as other p…" at bounding box center [544, 435] width 386 height 26
click at [345, 430] on input "I understand that this price [MEDICAL_DATA] may run at the same time as other p…" at bounding box center [339, 435] width 12 height 12
checkbox input "true"
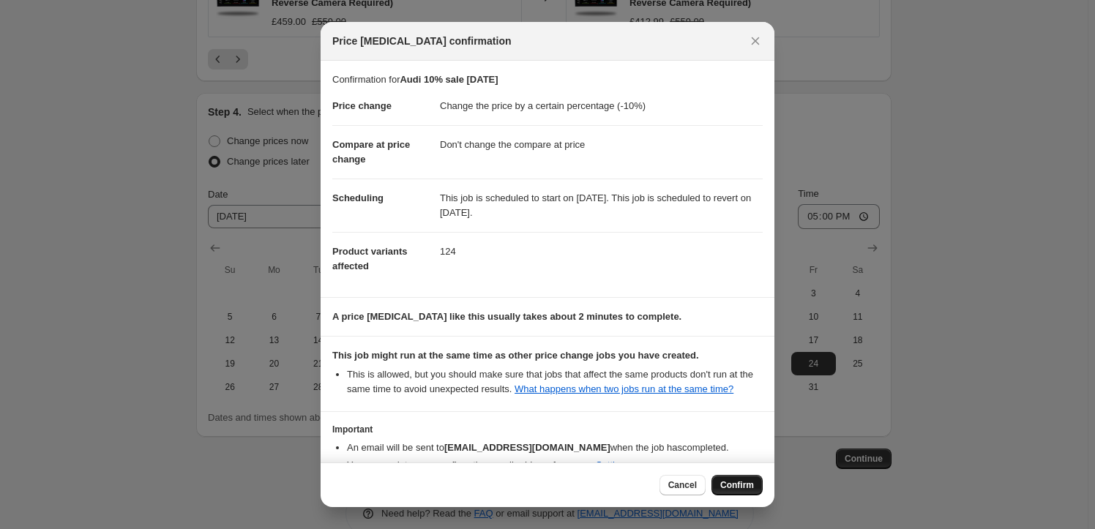
click at [729, 480] on span "Confirm" at bounding box center [737, 485] width 34 height 12
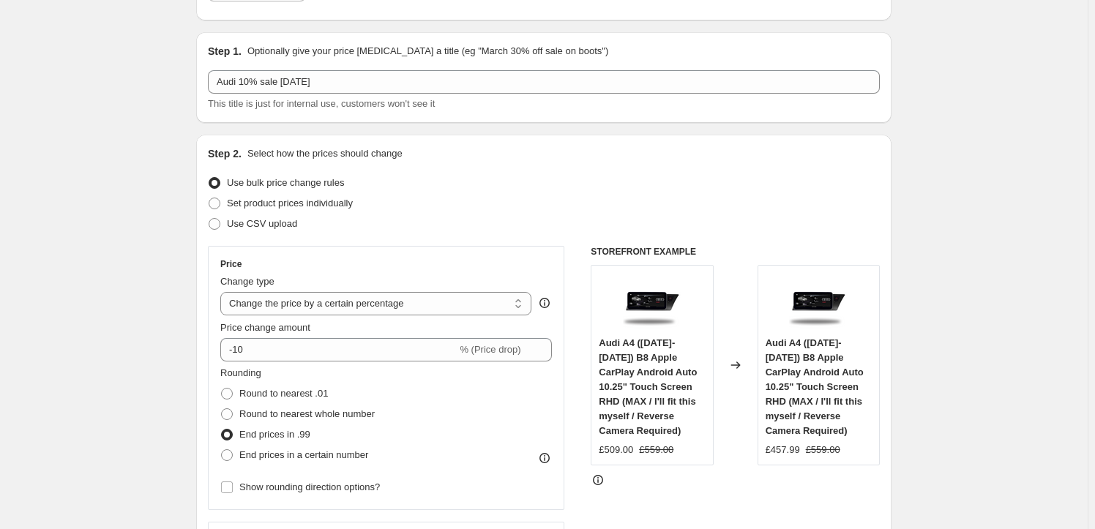
scroll to position [14, 0]
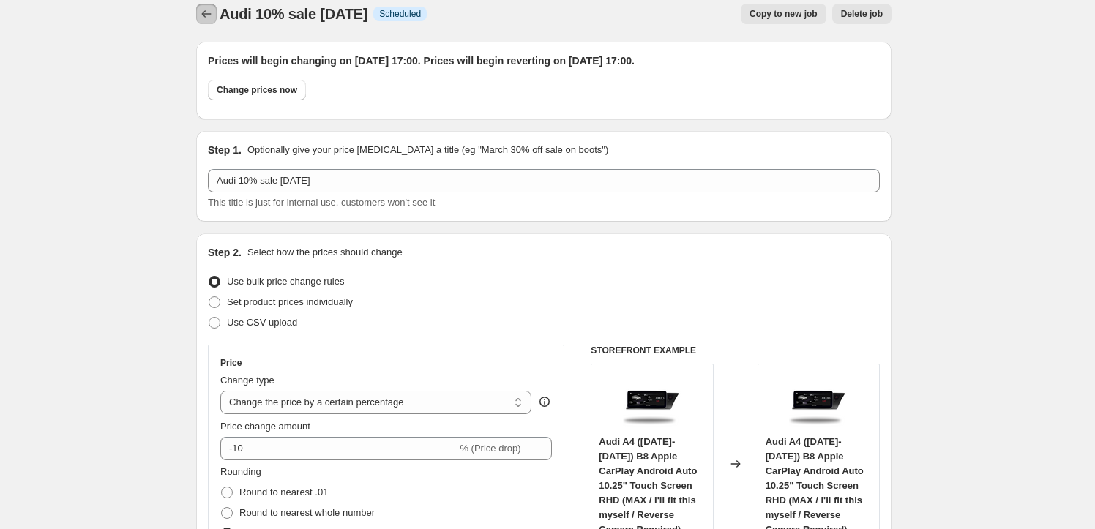
click at [212, 19] on icon "Price change jobs" at bounding box center [206, 14] width 15 height 15
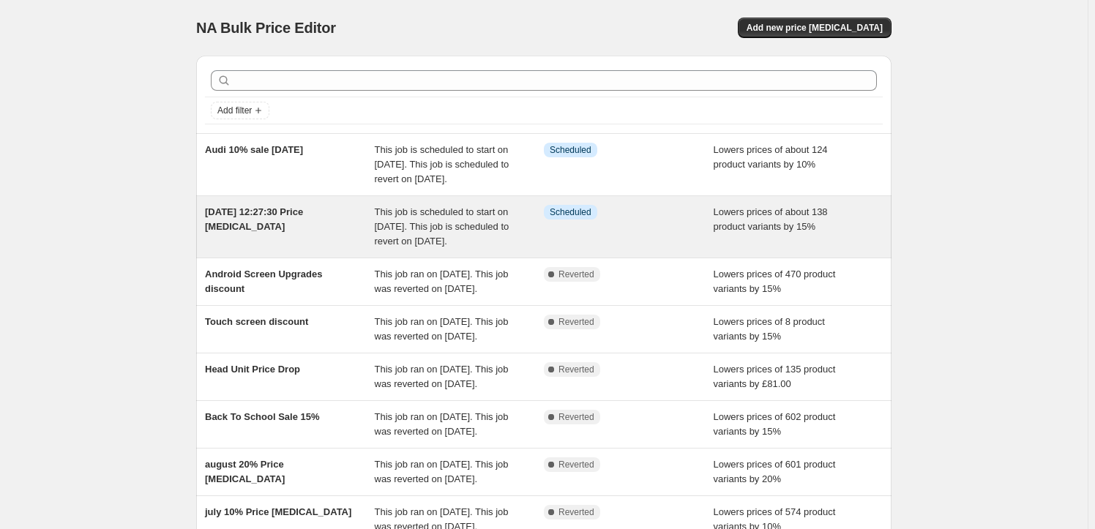
click at [257, 232] on span "[DATE] 12:27:30 Price [MEDICAL_DATA]" at bounding box center [254, 219] width 98 height 26
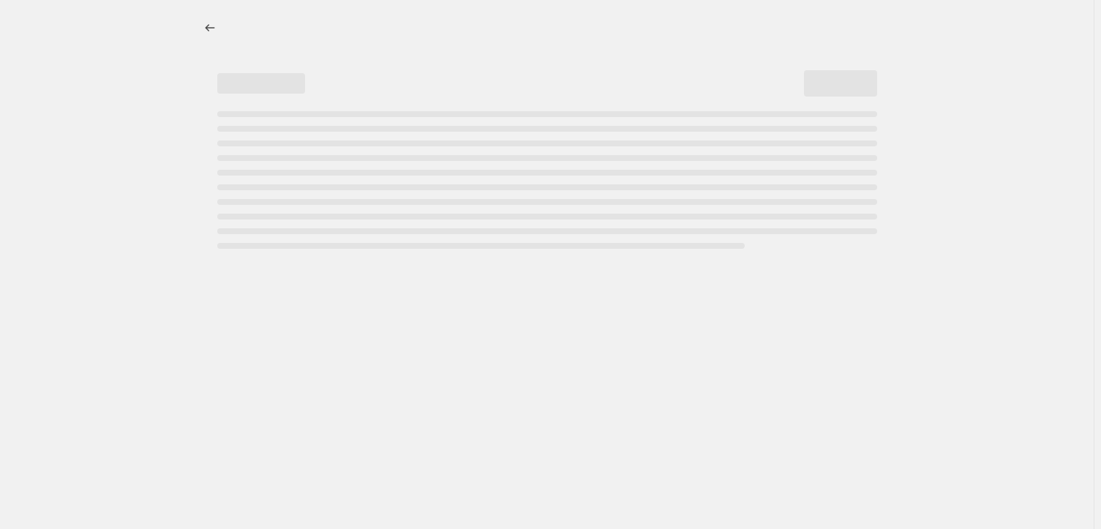
select select "percentage"
select select "no_change"
select select "tag"
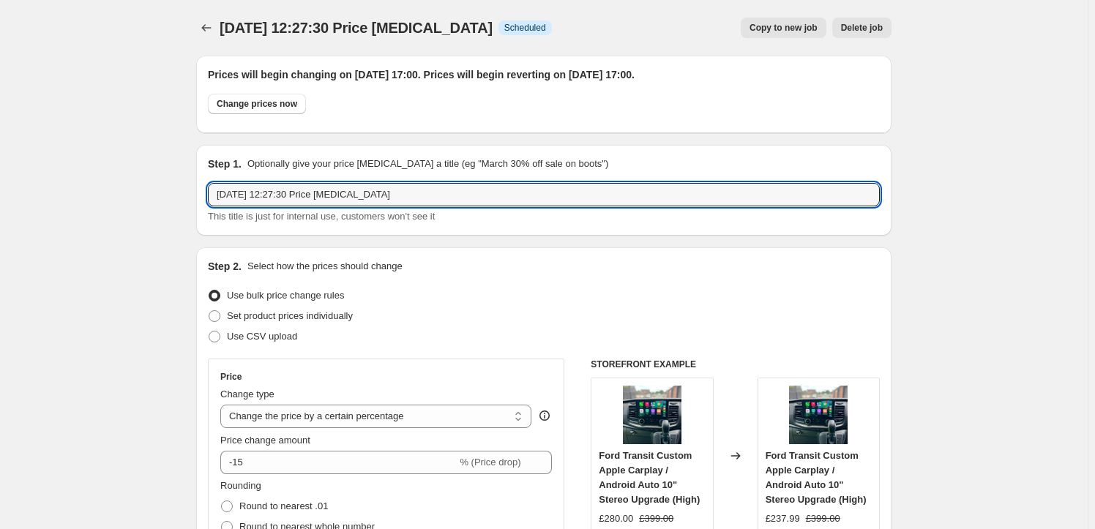
drag, startPoint x: 362, startPoint y: 197, endPoint x: 272, endPoint y: 210, distance: 91.0
click at [272, 210] on div "[DATE] 12:27:30 Price [MEDICAL_DATA] This title is just for internal use, custo…" at bounding box center [544, 203] width 672 height 41
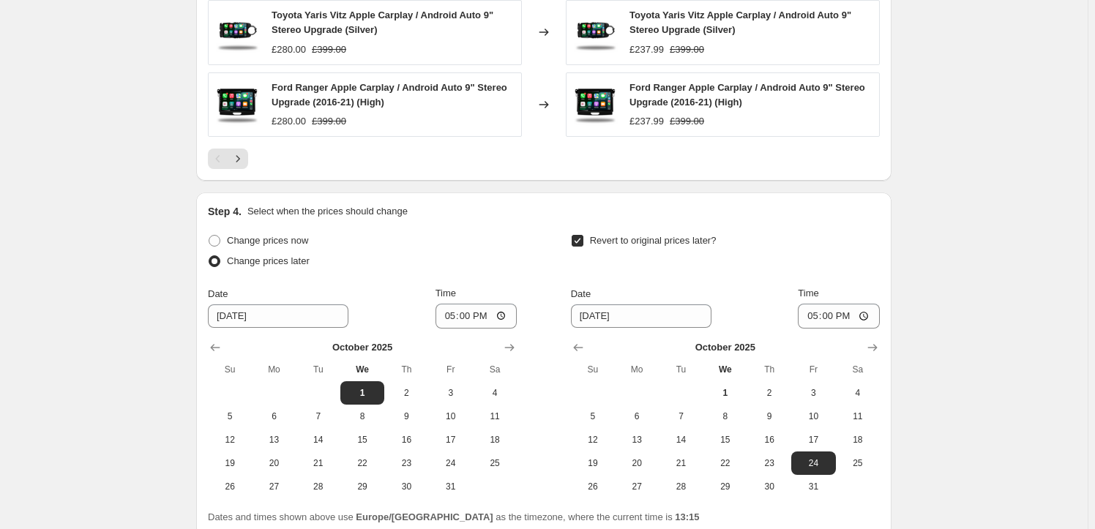
scroll to position [1461, 0]
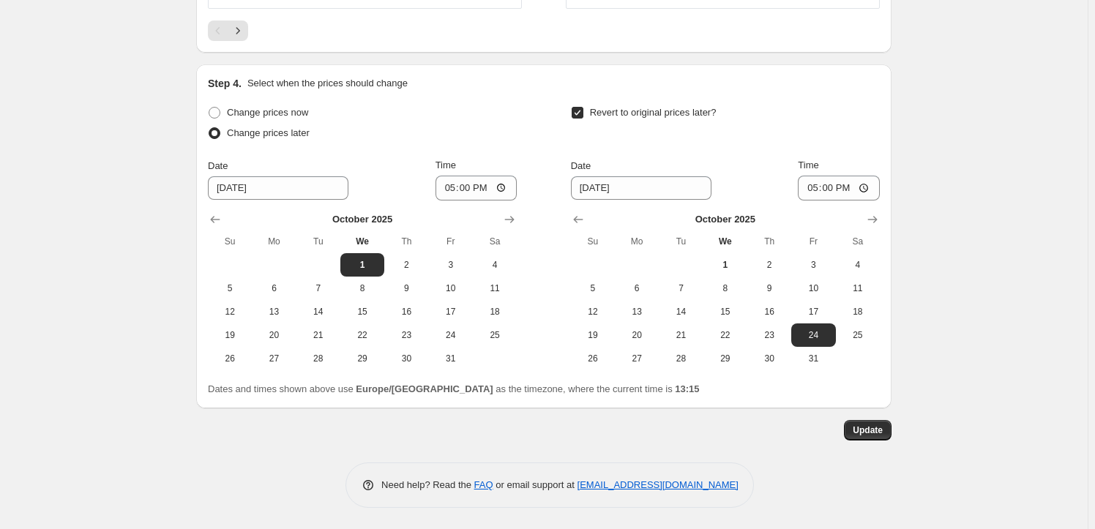
type input "[DATE], 15% head unit"
click at [817, 420] on div "Update" at bounding box center [543, 430] width 695 height 20
click at [872, 435] on span "Update" at bounding box center [868, 430] width 30 height 12
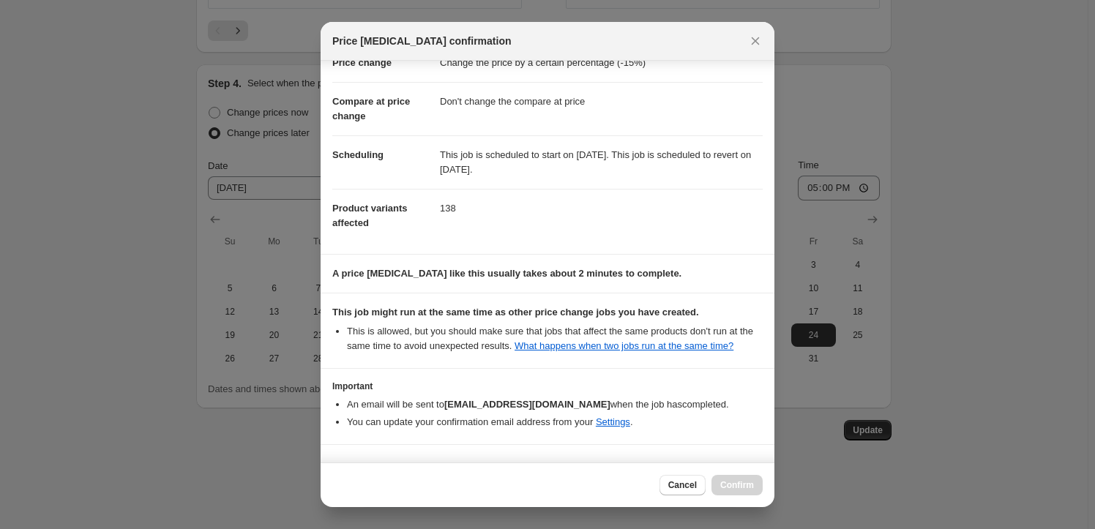
scroll to position [83, 0]
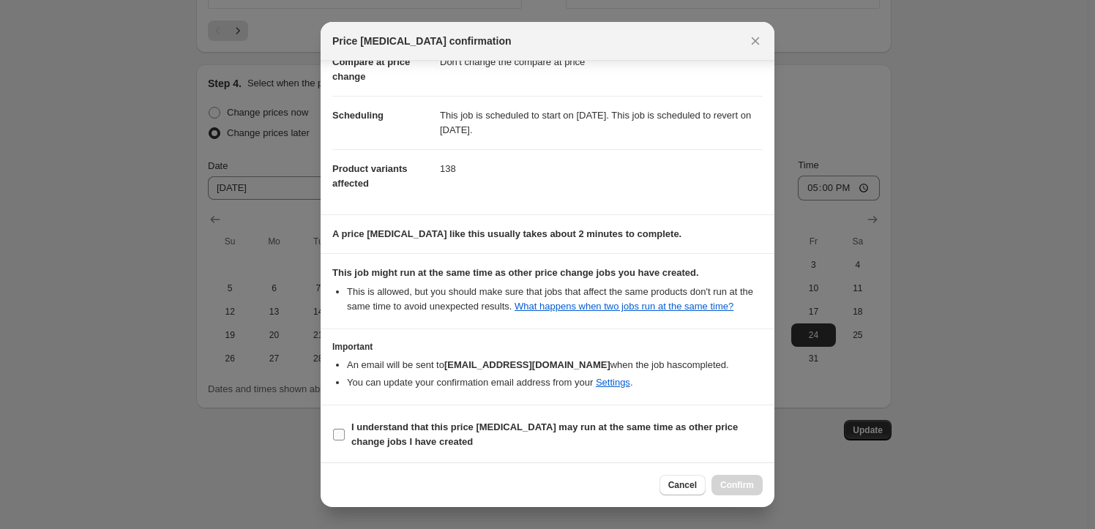
click at [484, 430] on b "I understand that this price [MEDICAL_DATA] may run at the same time as other p…" at bounding box center [544, 435] width 386 height 26
click at [345, 430] on input "I understand that this price [MEDICAL_DATA] may run at the same time as other p…" at bounding box center [339, 435] width 12 height 12
checkbox input "true"
click at [741, 472] on div "Cancel Confirm" at bounding box center [548, 485] width 454 height 45
click at [737, 481] on button "Confirm" at bounding box center [736, 485] width 51 height 20
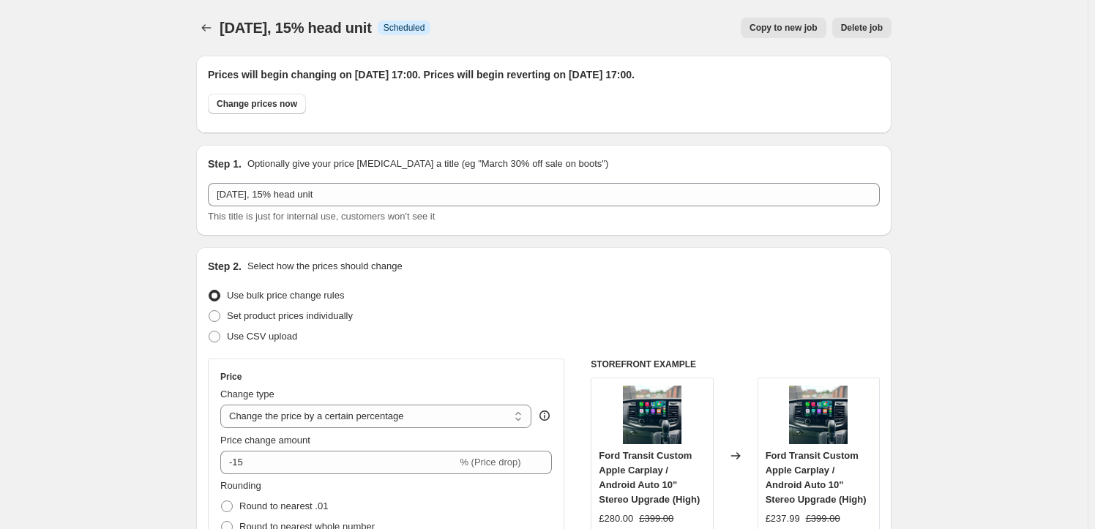
scroll to position [1461, 0]
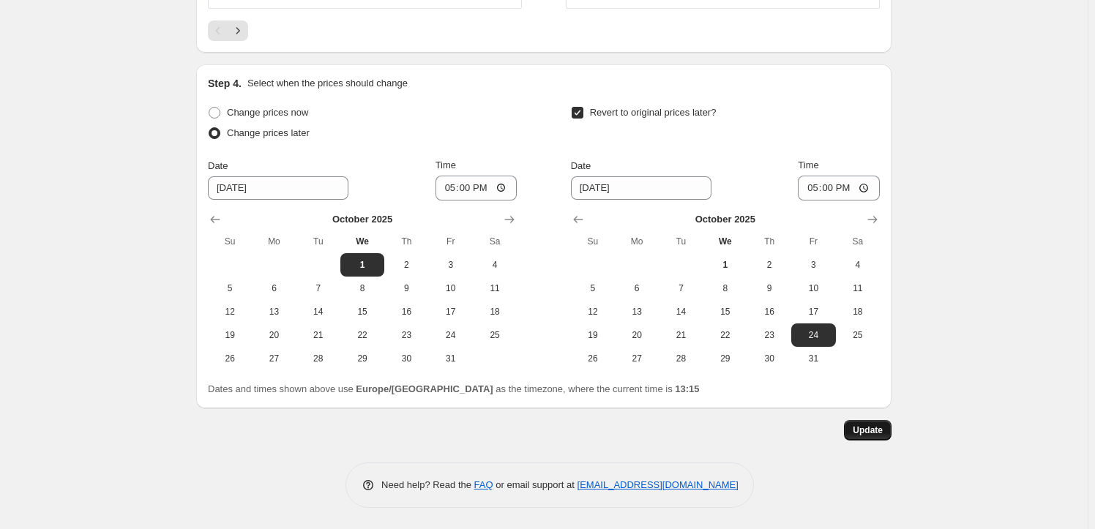
click at [864, 427] on span "Update" at bounding box center [868, 430] width 30 height 12
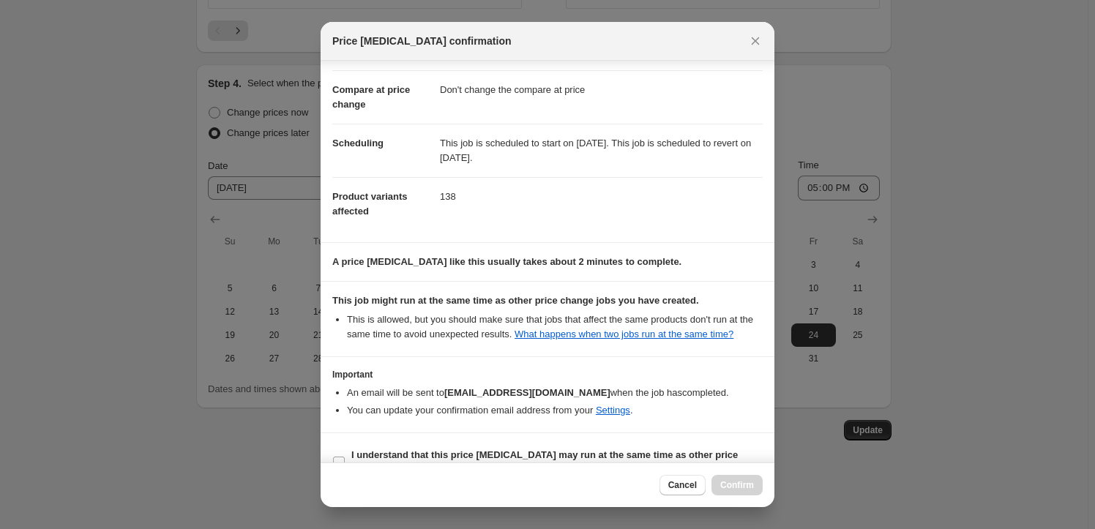
scroll to position [83, 0]
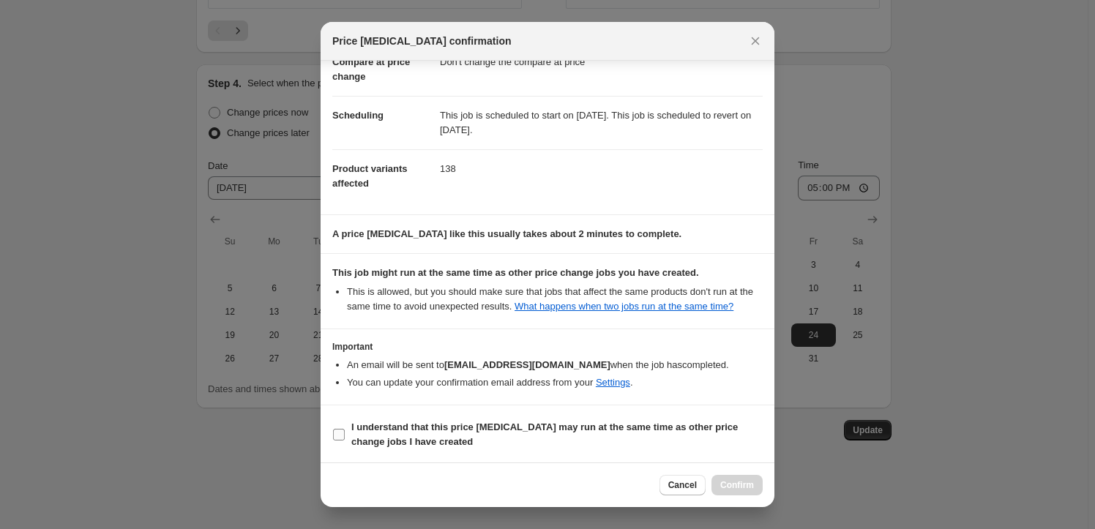
click at [564, 432] on b "I understand that this price [MEDICAL_DATA] may run at the same time as other p…" at bounding box center [544, 435] width 386 height 26
click at [345, 432] on input "I understand that this price [MEDICAL_DATA] may run at the same time as other p…" at bounding box center [339, 435] width 12 height 12
checkbox input "true"
click at [743, 488] on span "Confirm" at bounding box center [737, 485] width 34 height 12
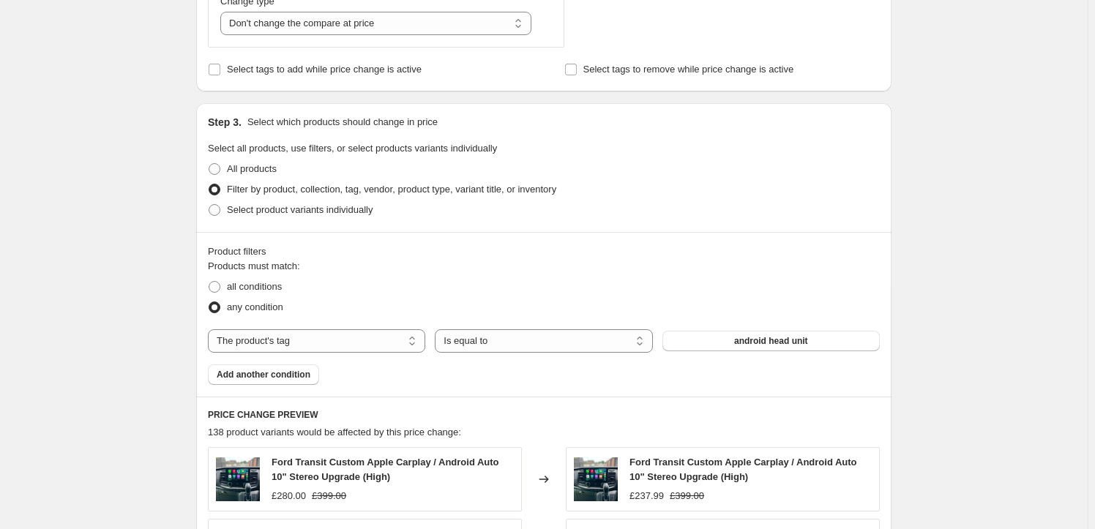
scroll to position [0, 0]
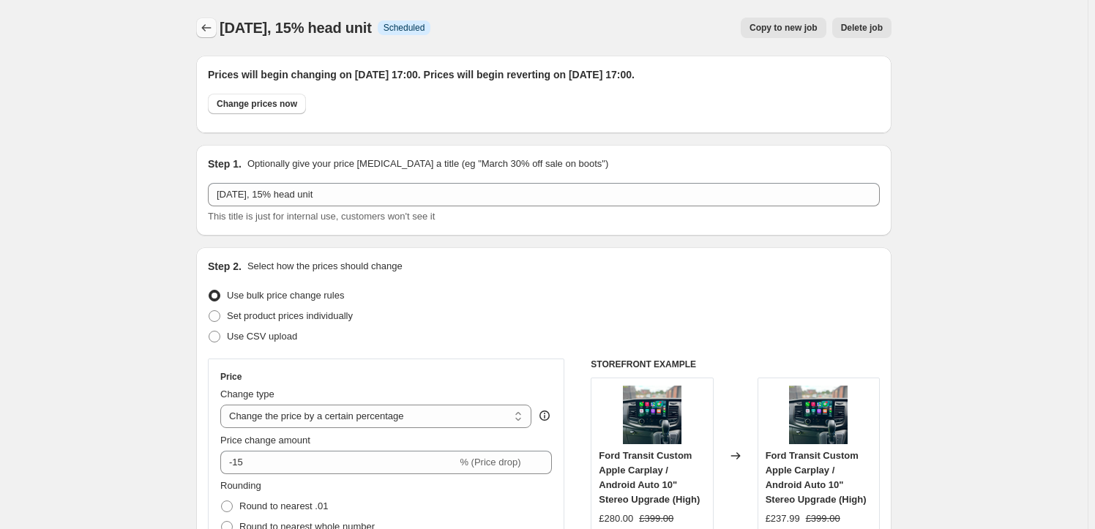
click at [212, 28] on icon "Price change jobs" at bounding box center [206, 27] width 15 height 15
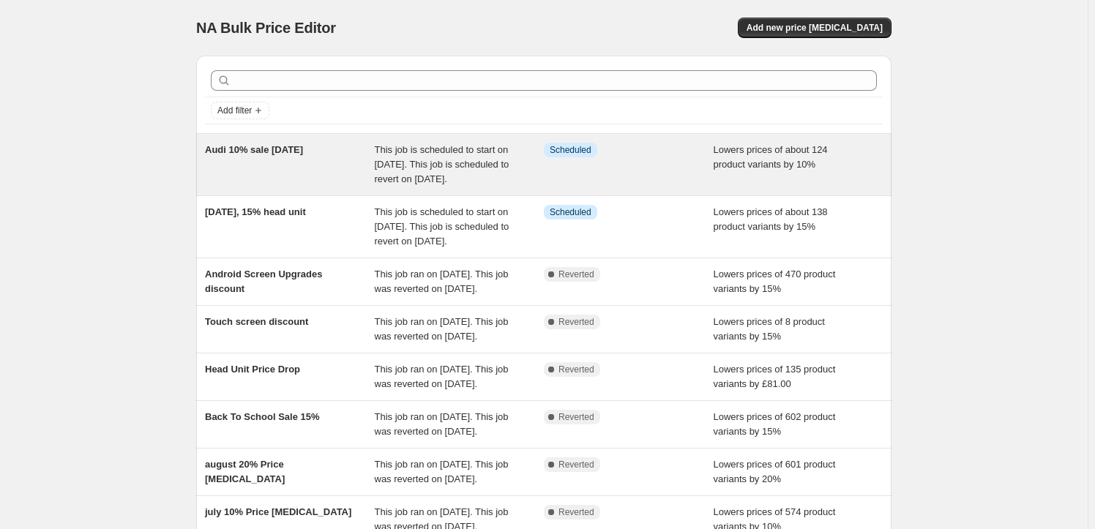
click at [410, 157] on div "This job is scheduled to start on [DATE]. This job is scheduled to revert on [D…" at bounding box center [460, 165] width 170 height 44
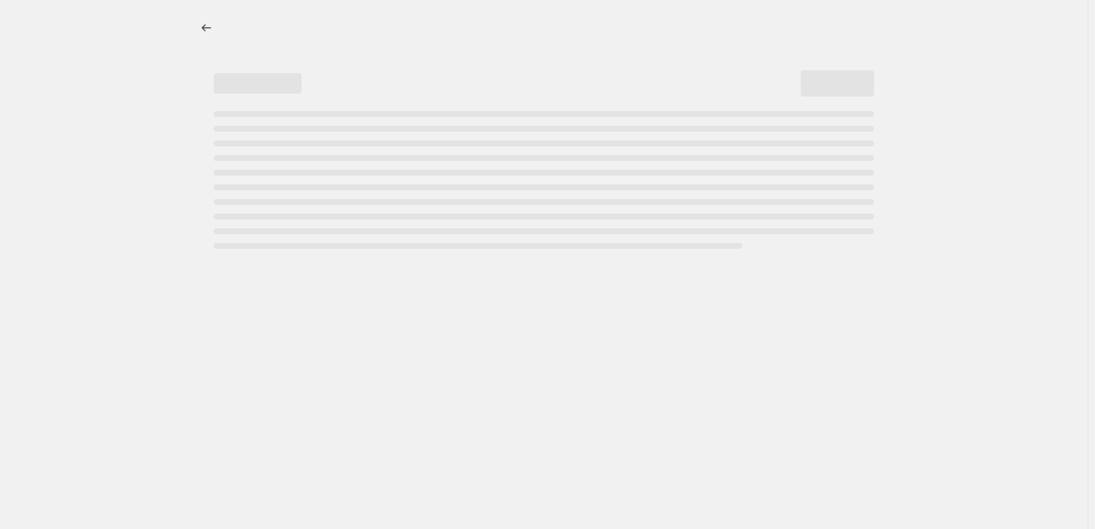
select select "percentage"
select select "no_change"
select select "tag"
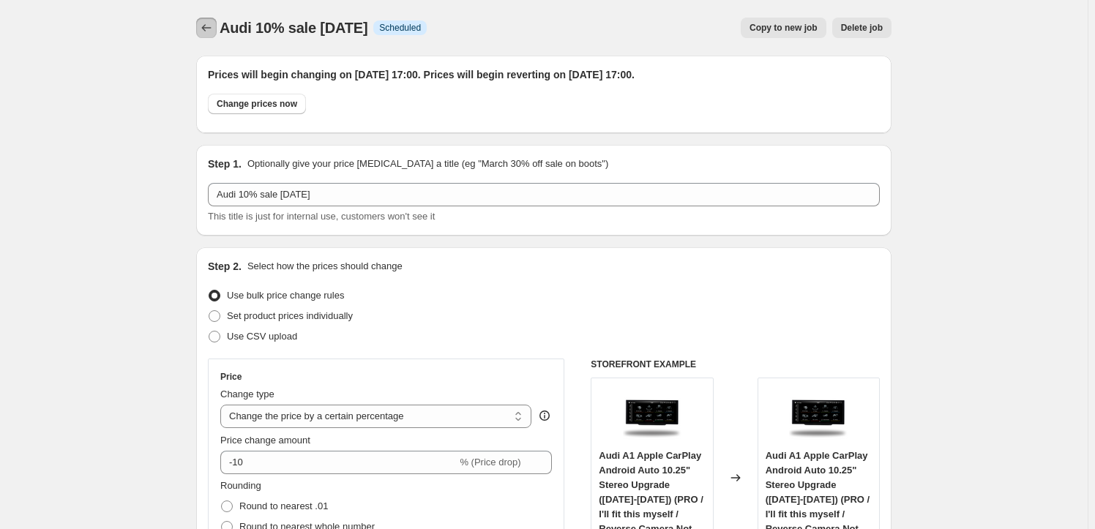
click at [208, 27] on icon "Price change jobs" at bounding box center [206, 27] width 15 height 15
